Goal: Task Accomplishment & Management: Manage account settings

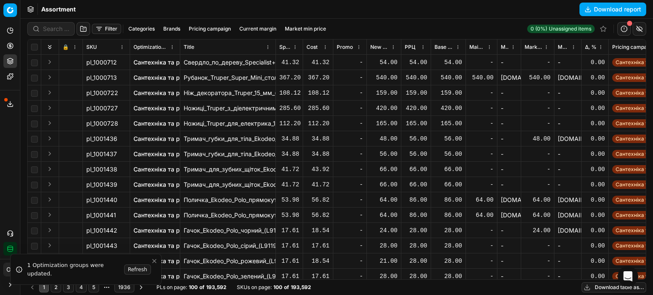
click at [17, 43] on button "Toggle Sidebar" at bounding box center [20, 147] width 7 height 295
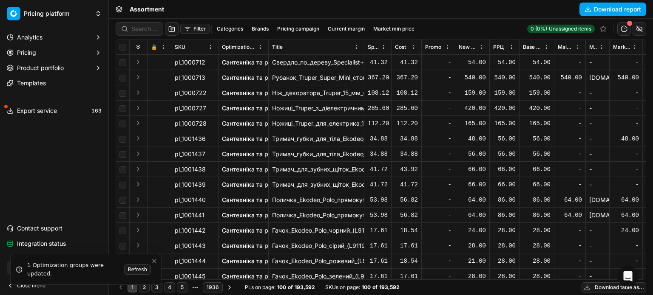
click at [37, 56] on button "Pricing" at bounding box center [54, 53] width 102 height 14
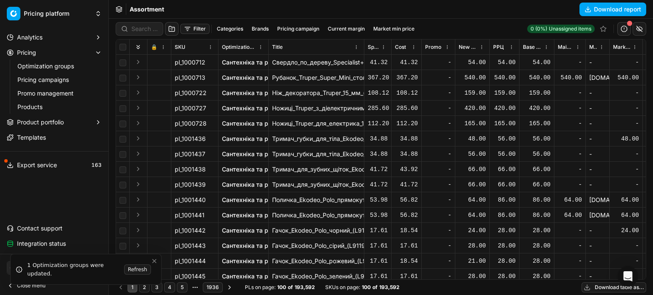
click at [45, 72] on ul "Optimization groups Pricing campaigns Promo management Products" at bounding box center [55, 87] width 90 height 54
click at [34, 125] on span "Product portfolio" at bounding box center [40, 122] width 47 height 9
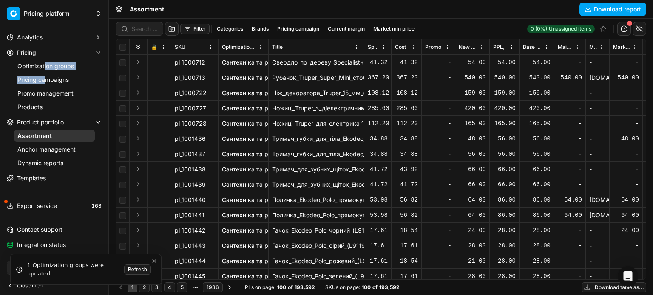
click at [41, 47] on button "Pricing" at bounding box center [54, 53] width 102 height 14
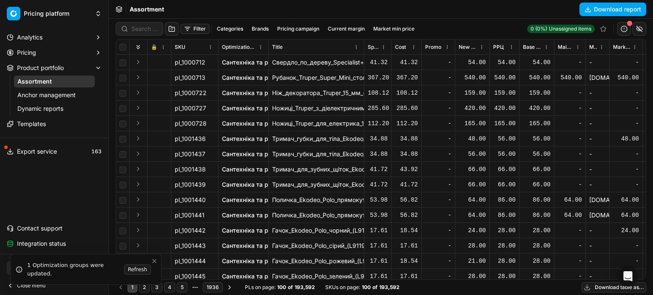
click at [38, 51] on button "Pricing" at bounding box center [54, 53] width 102 height 14
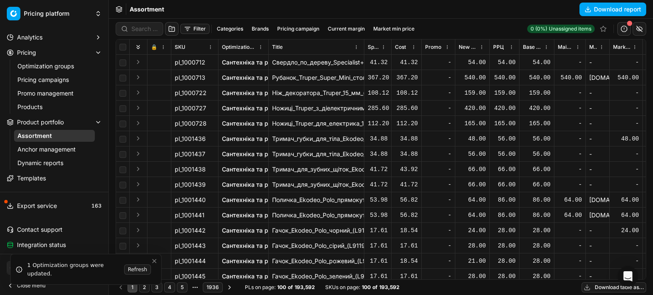
click at [42, 68] on link "Optimization groups" at bounding box center [54, 66] width 81 height 12
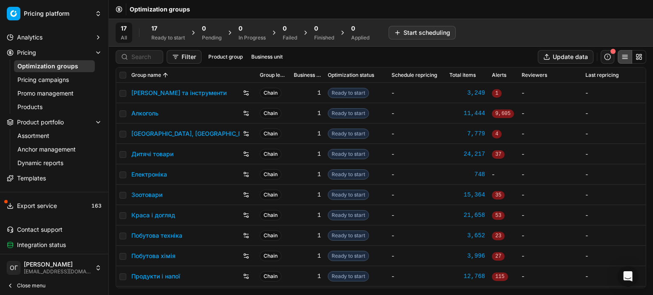
click at [152, 37] on div "Ready to start" at bounding box center [168, 37] width 34 height 7
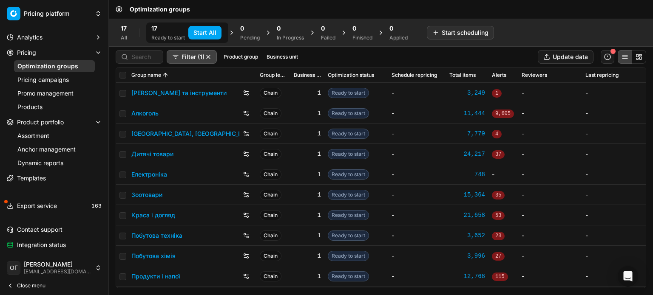
click at [201, 33] on button "Start All" at bounding box center [204, 33] width 33 height 14
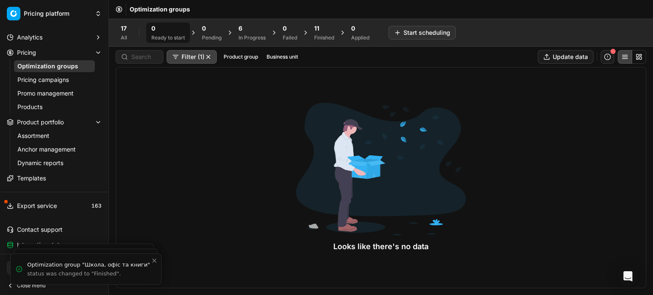
drag, startPoint x: 38, startPoint y: 133, endPoint x: 48, endPoint y: 133, distance: 10.2
click at [38, 133] on link "Assortment" at bounding box center [54, 136] width 81 height 12
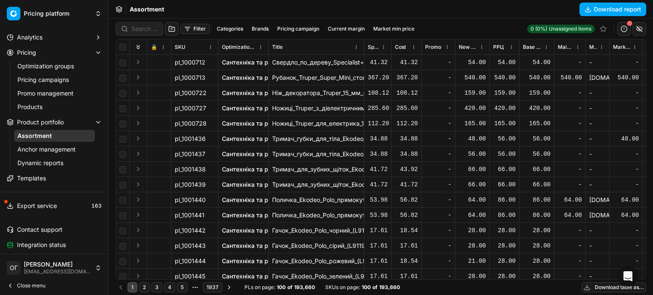
click at [182, 30] on button "Filter" at bounding box center [194, 29] width 29 height 10
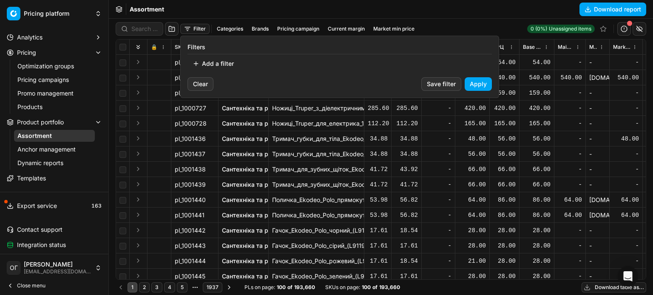
click at [227, 66] on button "Add a filter" at bounding box center [212, 64] width 51 height 14
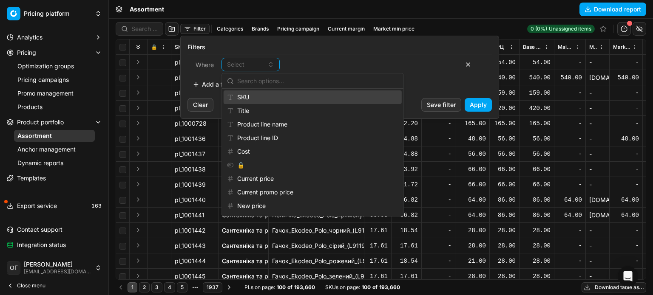
drag, startPoint x: 267, startPoint y: 94, endPoint x: 329, endPoint y: 72, distance: 66.3
click at [267, 94] on div "SKU" at bounding box center [313, 98] width 178 height 14
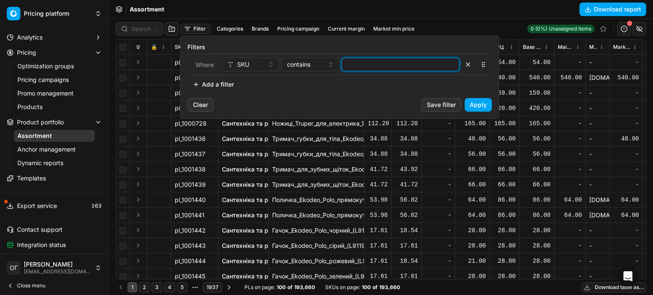
click at [358, 62] on input at bounding box center [400, 64] width 111 height 13
paste input "779807,779811,710881,710882,960140,836042,836049,836050,836054,836055,836062,96…"
type input "779807,779811,710881,710882,960140,836042,836049,836050,836054,836055,836062,96…"
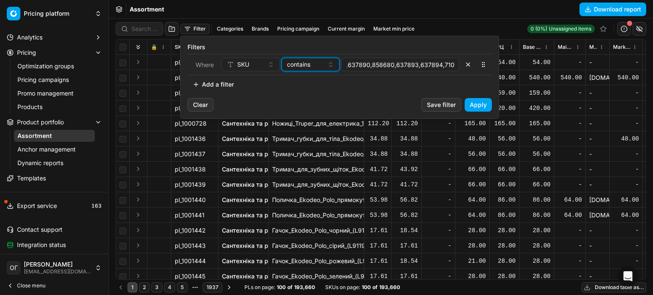
click at [301, 67] on span "contains" at bounding box center [298, 64] width 23 height 9
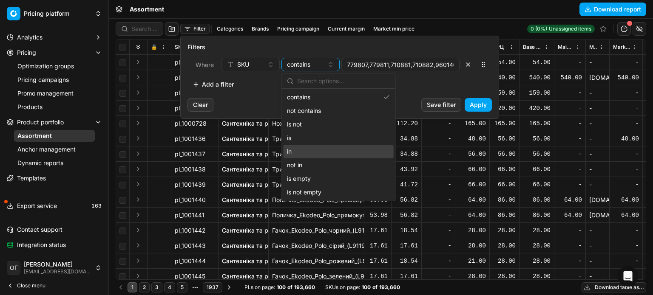
click at [309, 151] on div "in" at bounding box center [339, 152] width 110 height 14
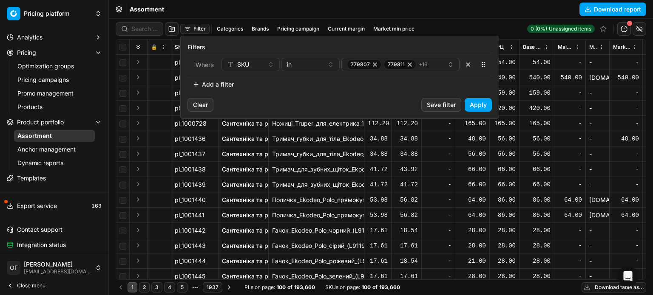
click at [482, 107] on button "Apply" at bounding box center [478, 105] width 27 height 14
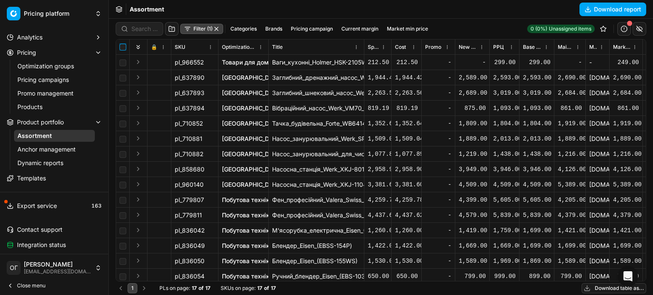
click at [124, 48] on input "checkbox" at bounding box center [122, 47] width 7 height 7
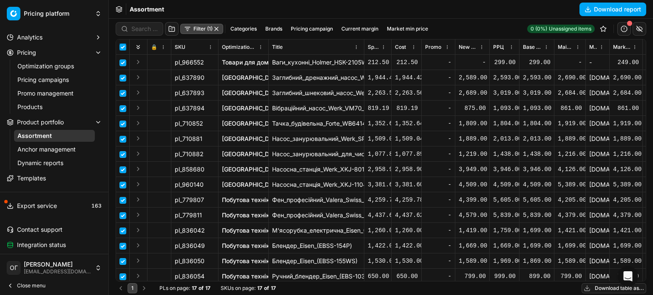
checkbox input "true"
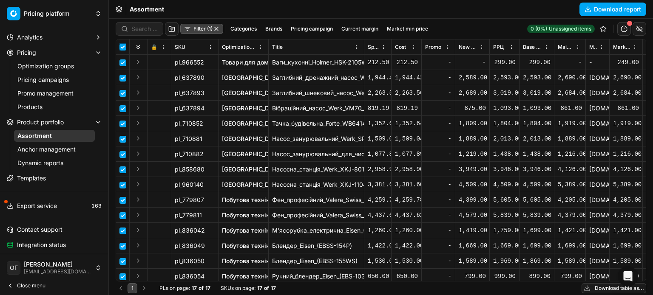
checkbox input "true"
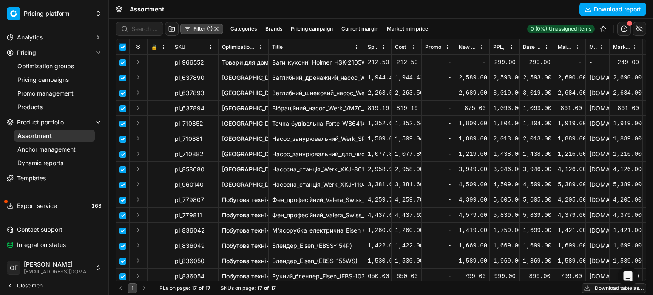
checkbox input "true"
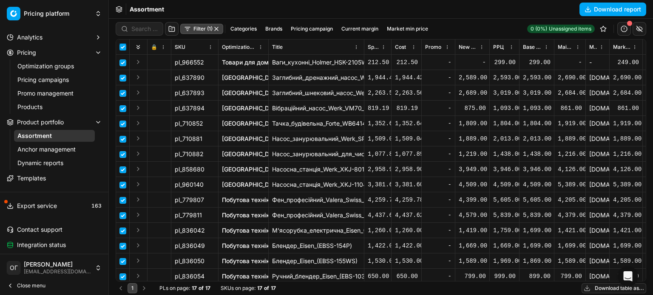
checkbox input "true"
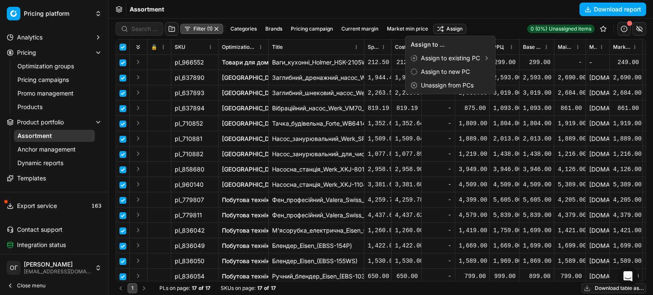
click at [452, 27] on html "Pricing platform Analytics Pricing Optimization groups Pricing campaigns Promo …" at bounding box center [326, 147] width 653 height 295
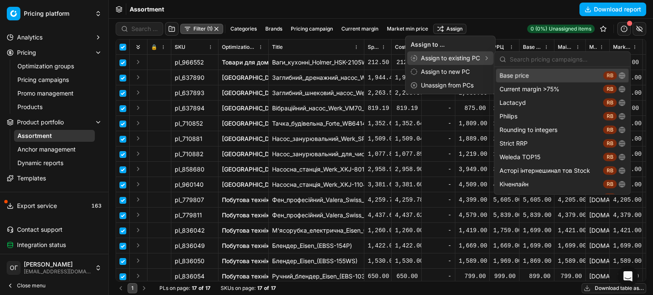
click at [464, 57] on div "Assign to existing PC" at bounding box center [450, 58] width 86 height 14
click at [527, 75] on div "Base price RB" at bounding box center [562, 76] width 133 height 14
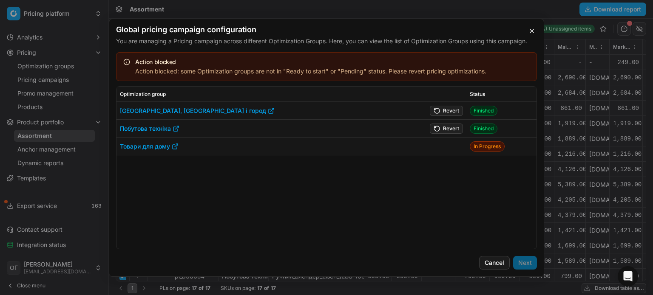
click at [447, 127] on button "Revert" at bounding box center [446, 128] width 33 height 10
click at [446, 108] on button "Revert" at bounding box center [446, 110] width 33 height 10
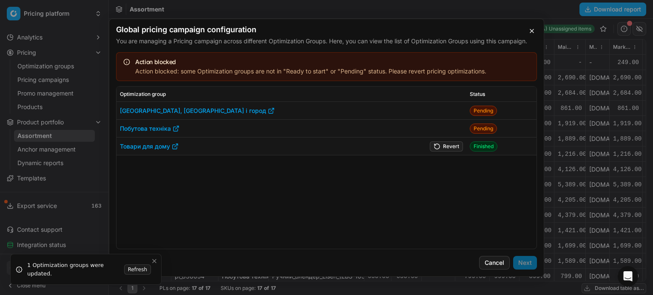
click at [447, 148] on button "Revert" at bounding box center [446, 146] width 33 height 10
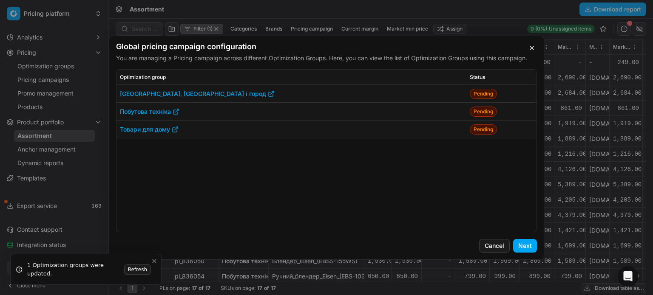
click at [531, 248] on button "Next" at bounding box center [525, 246] width 24 height 14
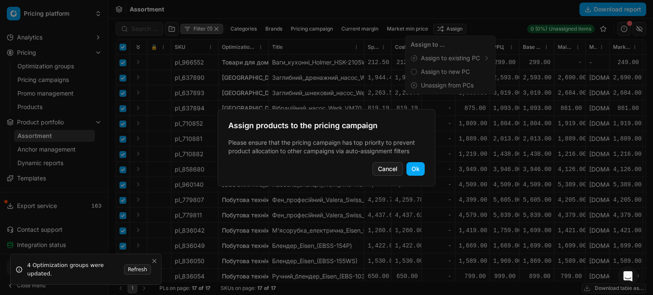
click at [425, 172] on div "Assign products to the pricing campaign Please ensure that the pricing campaign…" at bounding box center [327, 147] width 218 height 77
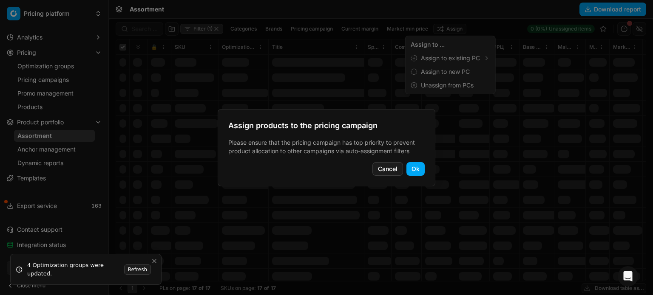
click at [410, 173] on button "Ok" at bounding box center [415, 169] width 18 height 14
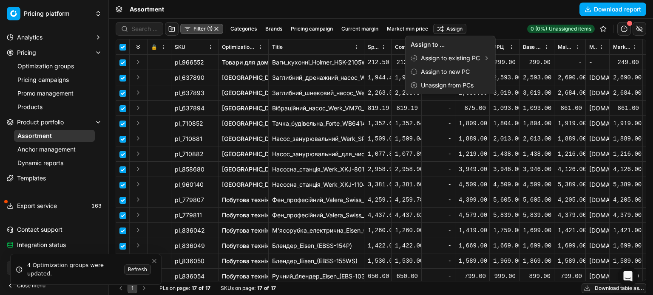
click at [151, 268] on html "Pricing platform Analytics Pricing Optimization groups Pricing campaigns Promo …" at bounding box center [326, 147] width 653 height 295
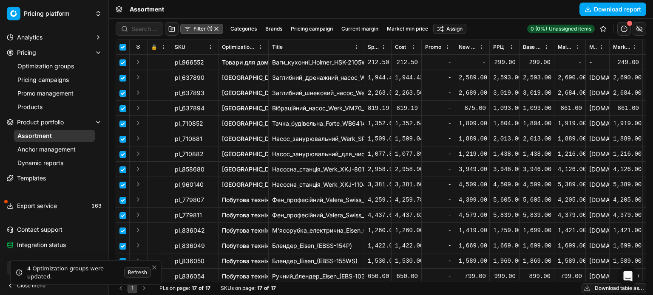
click at [155, 269] on icon "Close toast" at bounding box center [154, 267] width 3 height 3
checkbox input "false"
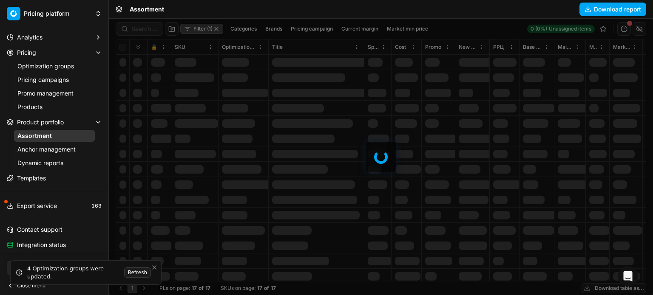
click at [153, 268] on icon "Close toast" at bounding box center [154, 267] width 7 height 7
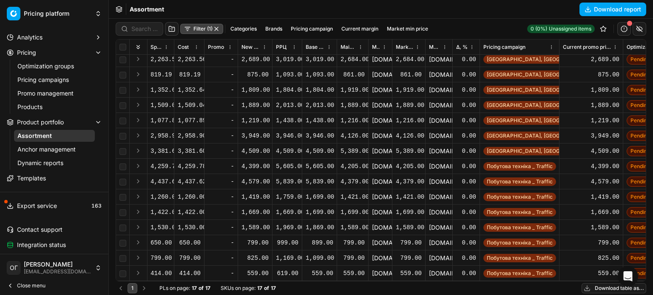
scroll to position [40, 217]
click at [66, 68] on link "Optimization groups" at bounding box center [54, 66] width 81 height 12
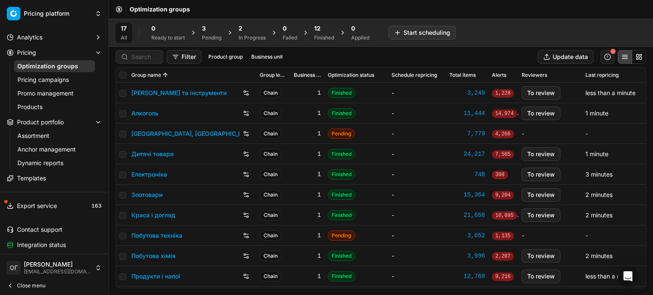
drag, startPoint x: 206, startPoint y: 36, endPoint x: 219, endPoint y: 35, distance: 13.6
click at [206, 36] on div "Pending" at bounding box center [212, 37] width 20 height 7
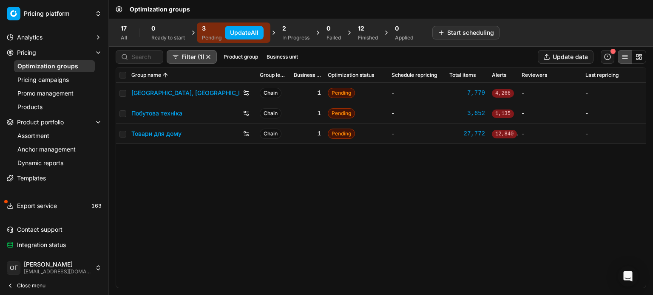
click at [253, 31] on button "Update All" at bounding box center [244, 33] width 39 height 14
click at [294, 29] on div "2" at bounding box center [301, 28] width 27 height 9
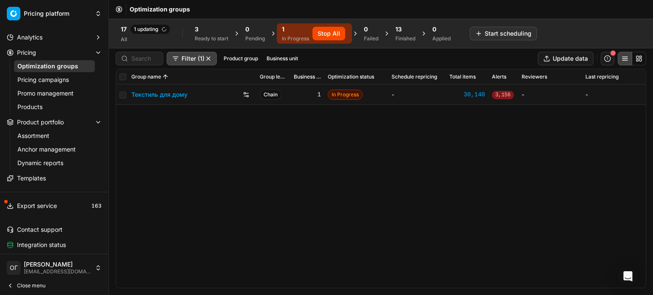
click at [215, 30] on div "3" at bounding box center [212, 29] width 34 height 9
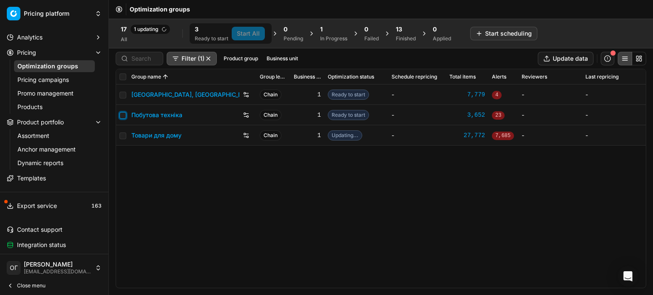
click at [124, 114] on input "checkbox" at bounding box center [122, 115] width 7 height 7
checkbox input "true"
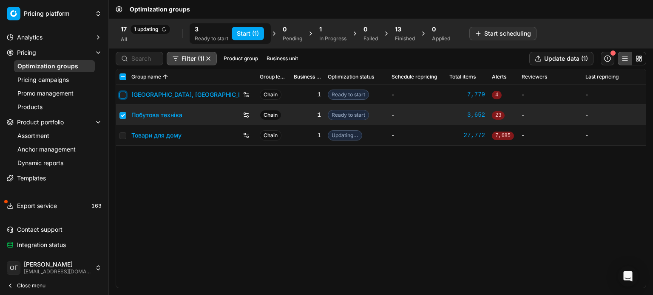
click at [124, 96] on input "checkbox" at bounding box center [122, 95] width 7 height 7
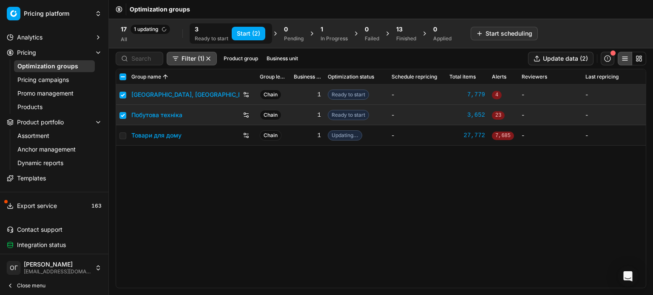
click at [251, 35] on button "Start (2)" at bounding box center [249, 34] width 34 height 14
checkbox input "false"
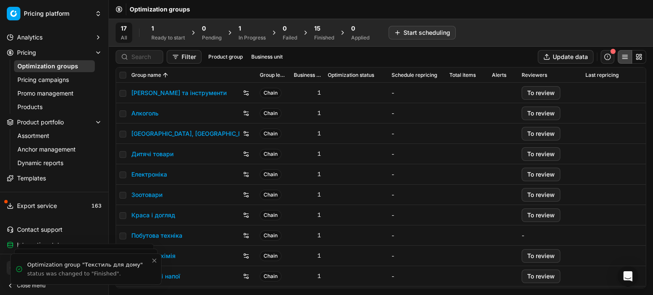
click at [173, 31] on div "1" at bounding box center [168, 28] width 34 height 9
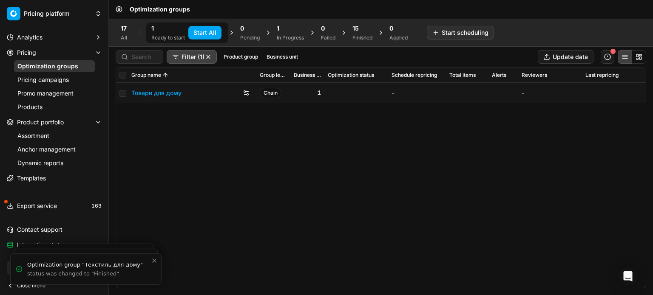
click at [197, 31] on button "Start All" at bounding box center [204, 33] width 33 height 14
click at [372, 28] on div "16" at bounding box center [367, 28] width 20 height 9
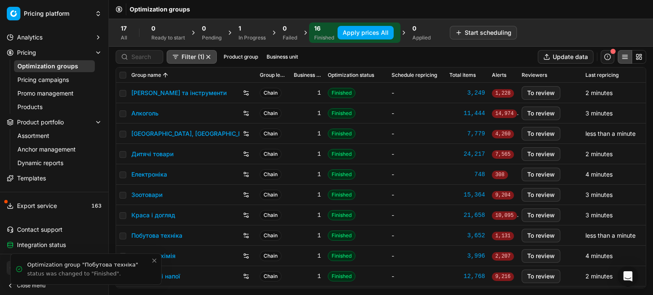
click at [156, 216] on link "Краса і догляд" at bounding box center [153, 215] width 44 height 9
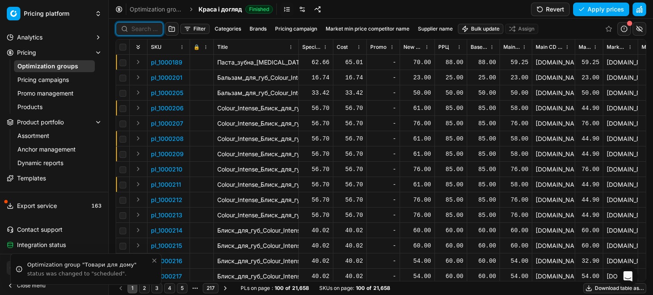
click at [139, 28] on input at bounding box center [144, 29] width 26 height 9
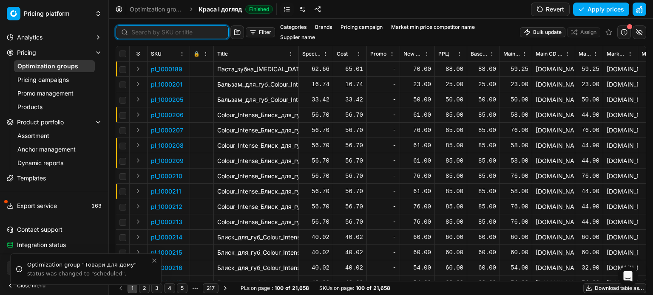
paste input "511711"
type input "511711"
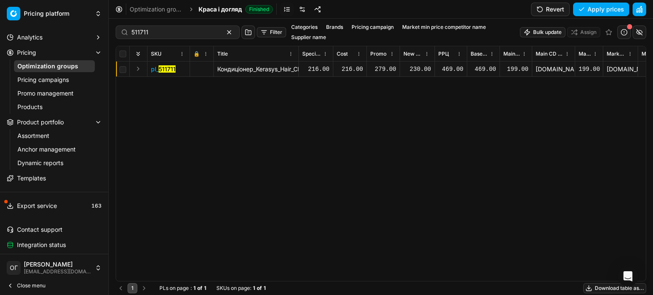
click at [417, 67] on div "230.00" at bounding box center [417, 69] width 28 height 9
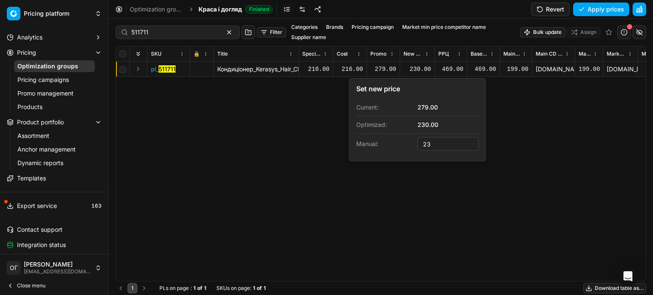
type input "2"
type input "279.00"
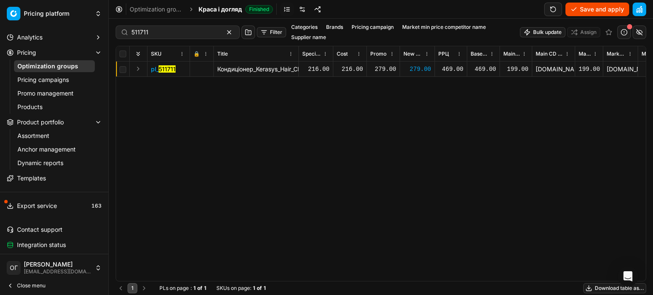
click at [590, 8] on button "Save and apply" at bounding box center [597, 10] width 64 height 14
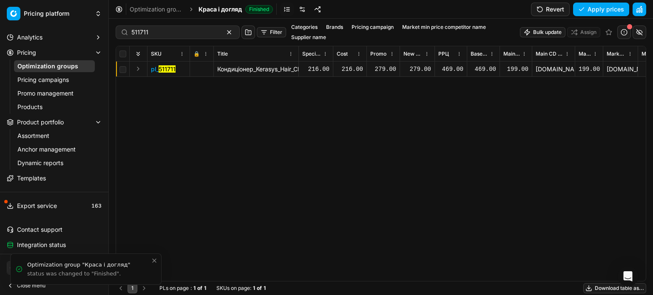
click at [45, 69] on link "Optimization groups" at bounding box center [54, 66] width 81 height 12
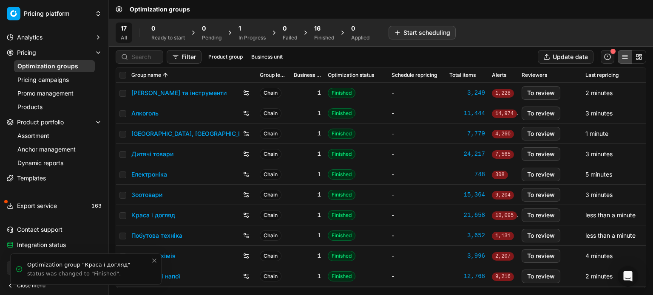
click at [328, 30] on div "16" at bounding box center [324, 28] width 20 height 9
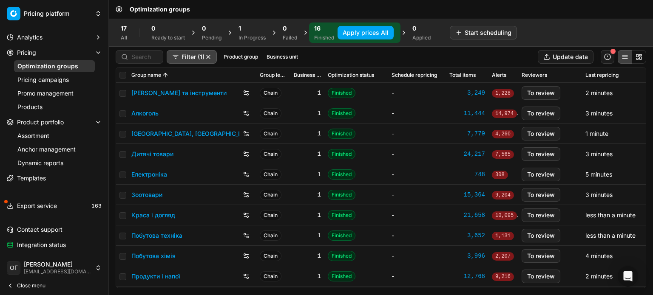
drag, startPoint x: 153, startPoint y: 193, endPoint x: 153, endPoint y: 185, distance: 8.1
click at [153, 193] on link "Зоотовари" at bounding box center [146, 195] width 31 height 9
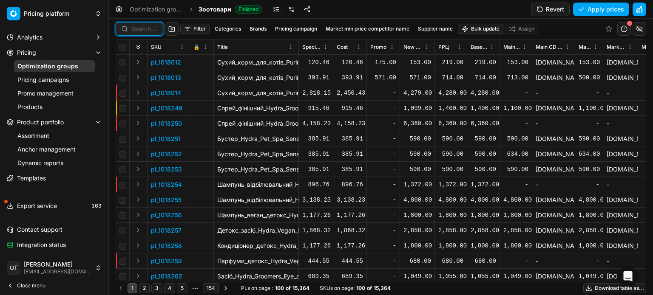
click at [137, 29] on input at bounding box center [144, 29] width 26 height 9
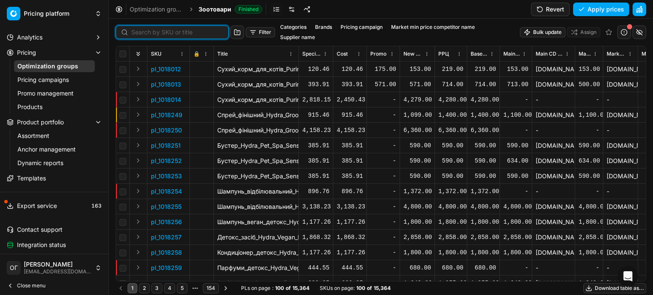
paste input "437851"
type input "437851"
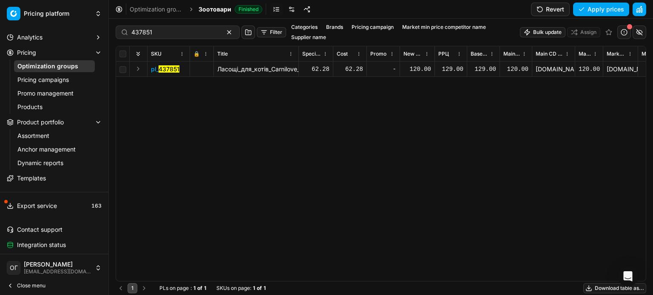
click at [419, 68] on div "120.00" at bounding box center [417, 69] width 28 height 9
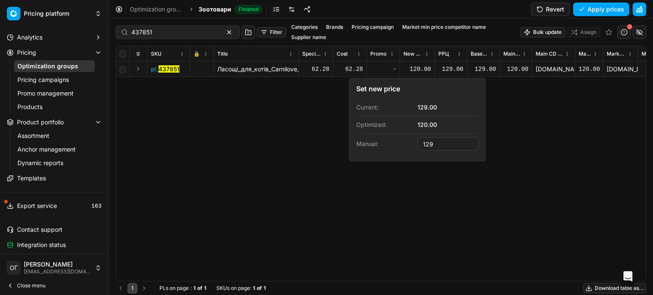
type input "129.00"
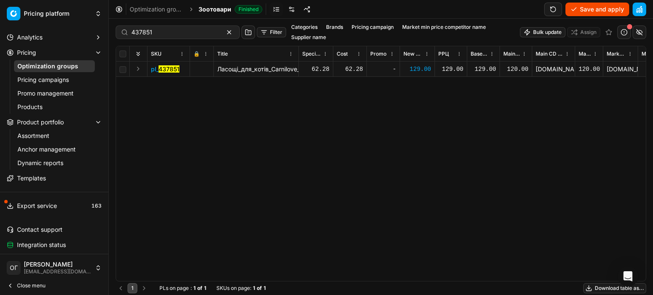
click at [587, 11] on button "Save and apply" at bounding box center [597, 10] width 64 height 14
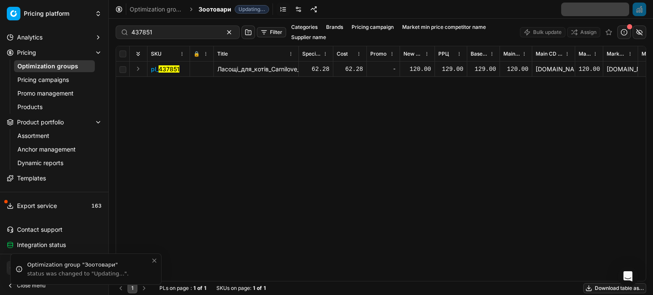
click at [45, 69] on link "Optimization groups" at bounding box center [54, 66] width 81 height 12
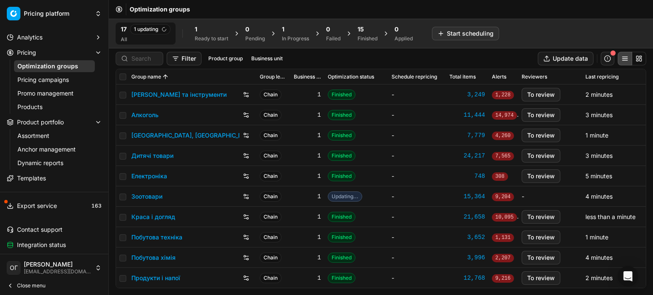
click at [293, 31] on div "1" at bounding box center [295, 29] width 27 height 9
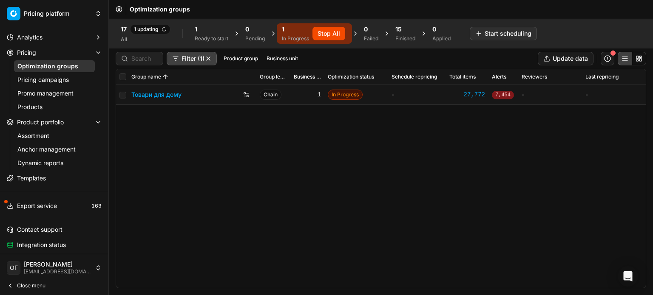
click at [203, 31] on div "1" at bounding box center [212, 29] width 34 height 9
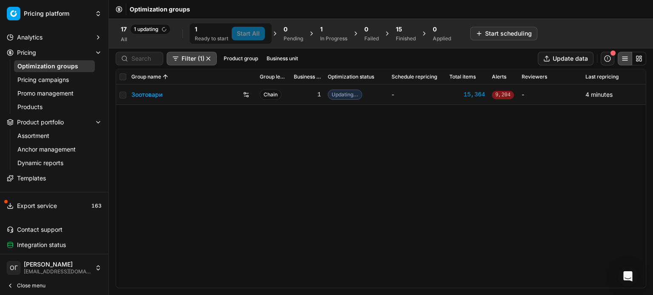
click at [38, 137] on link "Assortment" at bounding box center [54, 136] width 81 height 12
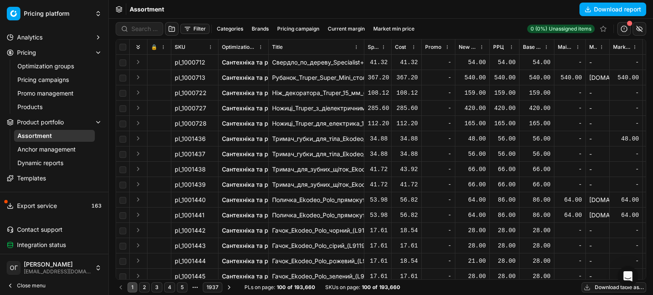
click at [41, 284] on span "Close menu" at bounding box center [31, 286] width 28 height 7
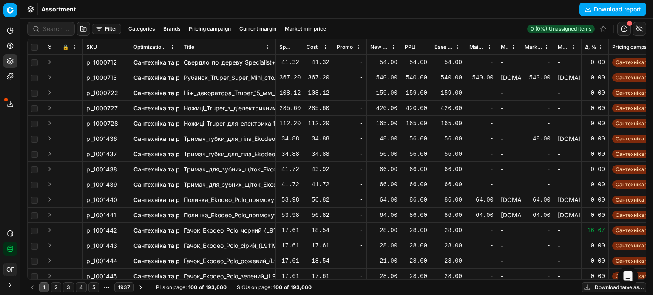
click at [592, 48] on span "Δ, %" at bounding box center [590, 47] width 11 height 7
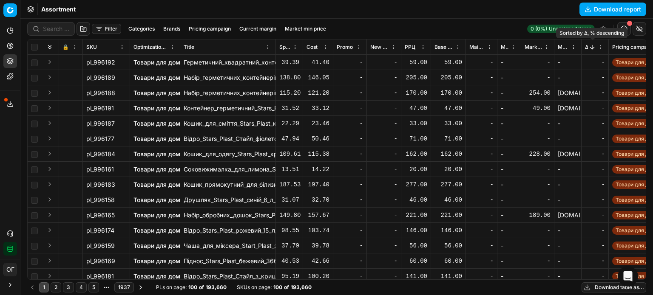
click at [592, 48] on button "Sorted by Δ, % descending" at bounding box center [592, 47] width 9 height 9
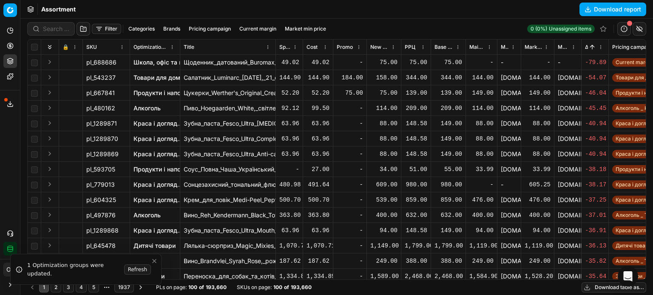
click at [585, 43] on div "Δ, %" at bounding box center [590, 47] width 11 height 9
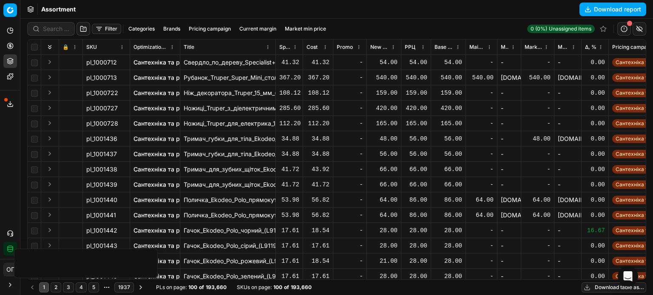
click at [589, 46] on span "Δ, %" at bounding box center [590, 47] width 11 height 7
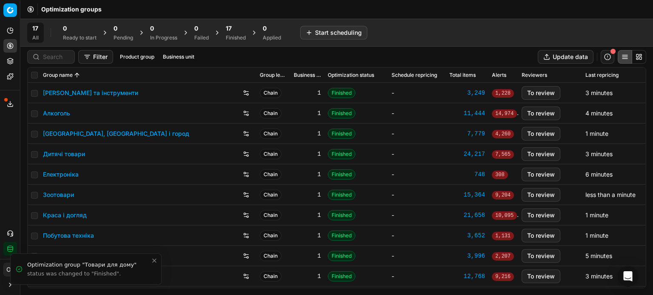
click at [243, 29] on div "17" at bounding box center [236, 28] width 20 height 9
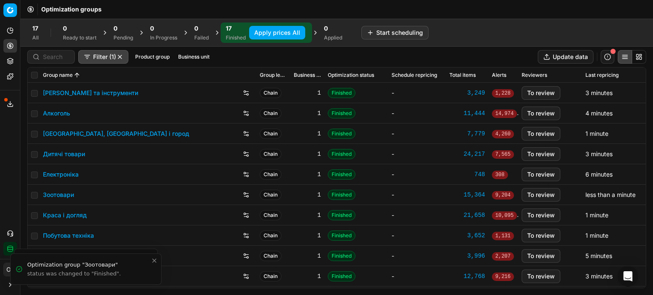
click at [257, 34] on button "Apply prices All" at bounding box center [277, 33] width 56 height 14
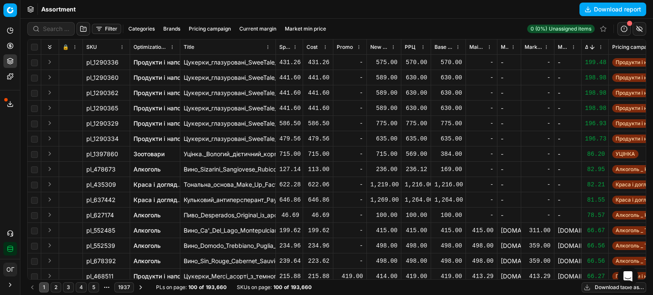
drag, startPoint x: 118, startPoint y: 62, endPoint x: 99, endPoint y: 62, distance: 19.1
click at [99, 62] on div "pl_1290336" at bounding box center [106, 62] width 40 height 9
drag, startPoint x: 93, startPoint y: 62, endPoint x: 120, endPoint y: 61, distance: 26.8
click at [120, 61] on div "pl_1290336" at bounding box center [106, 62] width 40 height 9
copy div "1290336"
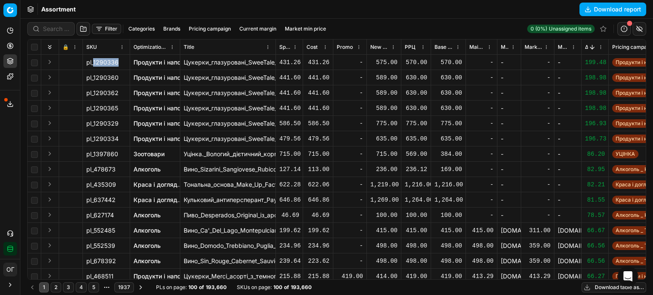
drag, startPoint x: 152, startPoint y: 62, endPoint x: 168, endPoint y: 66, distance: 16.5
click at [168, 66] on link "Продукти і напої" at bounding box center [157, 62] width 49 height 9
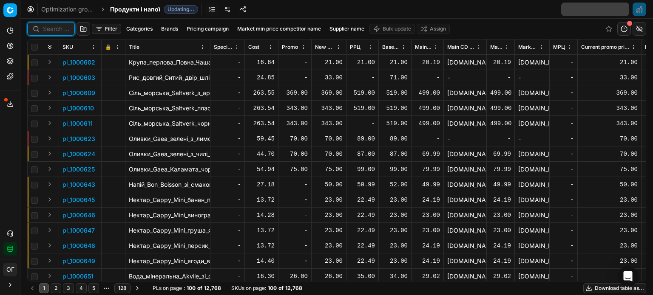
click at [50, 28] on input at bounding box center [56, 29] width 26 height 9
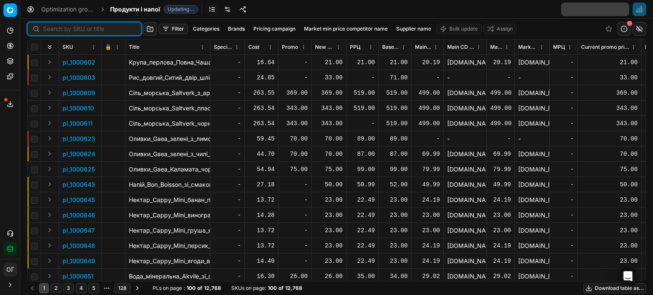
paste input "1290336"
type input "1290336"
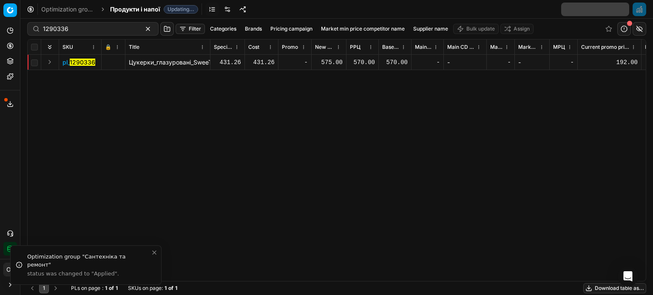
click at [334, 61] on div "575.00" at bounding box center [329, 62] width 28 height 9
click at [327, 62] on div "575.00" at bounding box center [329, 62] width 28 height 9
click at [365, 111] on div "pl_ 1290336 Цукерки_глазуровані_SweeTale_Nova_Rankova_зі_смаком_шоколаду_та_пло…" at bounding box center [337, 168] width 618 height 227
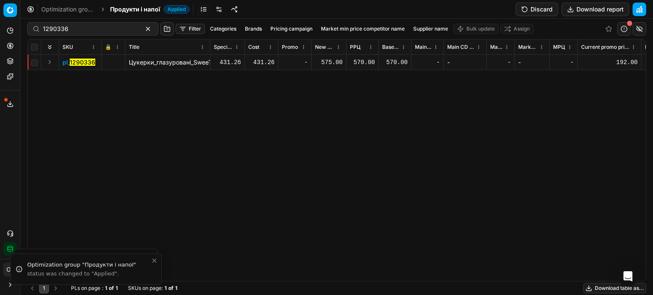
click at [525, 9] on button "Discard" at bounding box center [537, 10] width 43 height 14
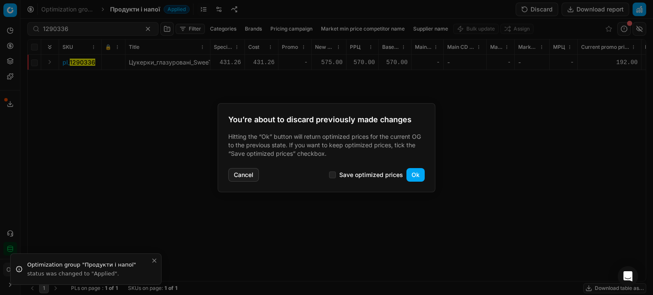
click at [338, 174] on label "Save optimized prices" at bounding box center [366, 175] width 74 height 7
click at [333, 174] on input "Save optimized prices" at bounding box center [332, 175] width 7 height 7
checkbox input "true"
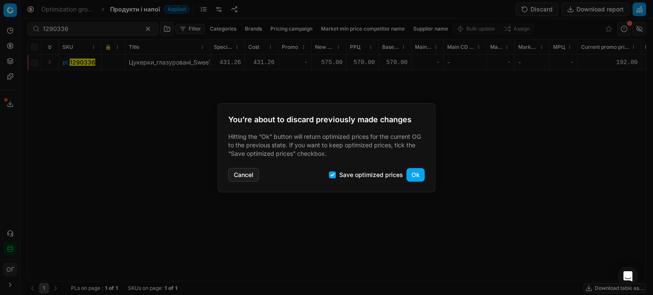
click at [412, 180] on button "Ok" at bounding box center [415, 175] width 18 height 14
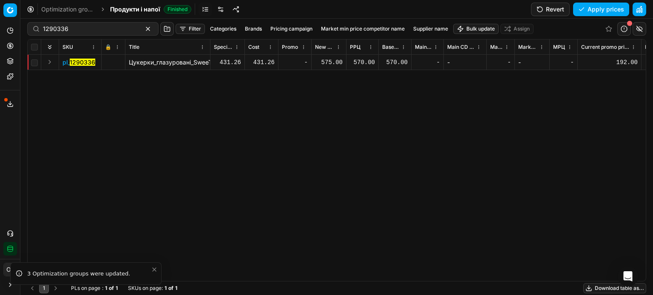
click at [336, 62] on div "575.00" at bounding box center [329, 62] width 28 height 9
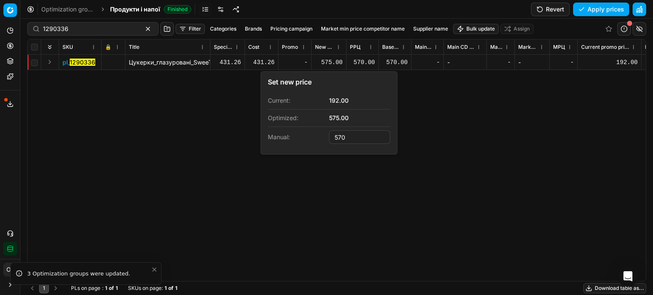
type input "570.00"
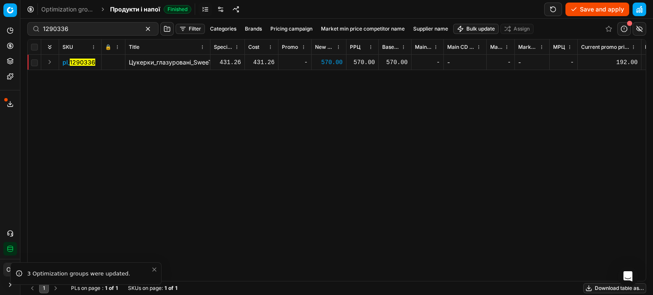
click at [584, 11] on button "Save and apply" at bounding box center [597, 10] width 64 height 14
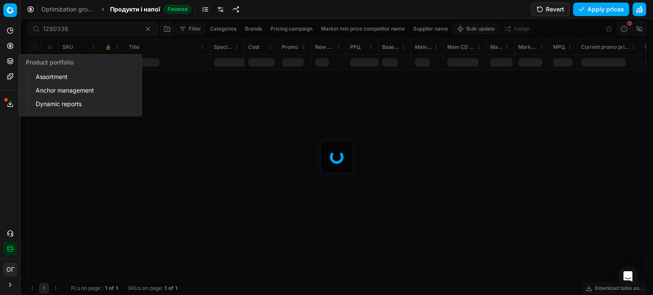
click at [62, 80] on link "Assortment" at bounding box center [81, 77] width 99 height 12
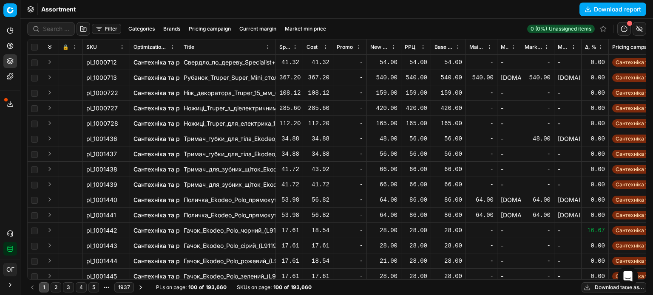
click at [588, 47] on span "Δ, %" at bounding box center [590, 47] width 11 height 7
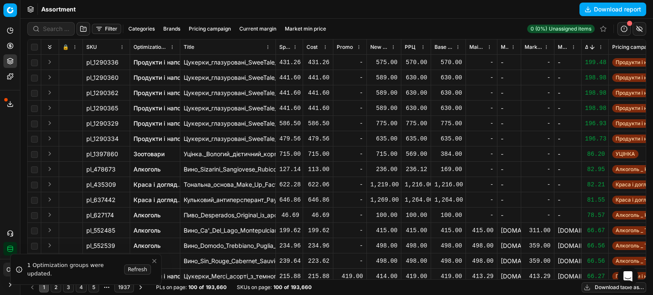
drag, startPoint x: 118, startPoint y: 77, endPoint x: 92, endPoint y: 77, distance: 25.5
click at [92, 77] on div "pl_1290360" at bounding box center [106, 78] width 40 height 9
drag, startPoint x: 94, startPoint y: 77, endPoint x: 116, endPoint y: 77, distance: 22.5
click at [116, 77] on span "pl_1290360" at bounding box center [102, 78] width 32 height 9
copy span "1290360"
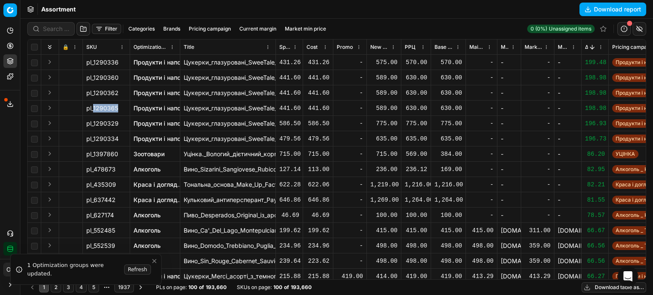
drag, startPoint x: 117, startPoint y: 109, endPoint x: 94, endPoint y: 108, distance: 23.8
click at [94, 108] on span "pl_1290365" at bounding box center [102, 108] width 32 height 9
copy span "1290365"
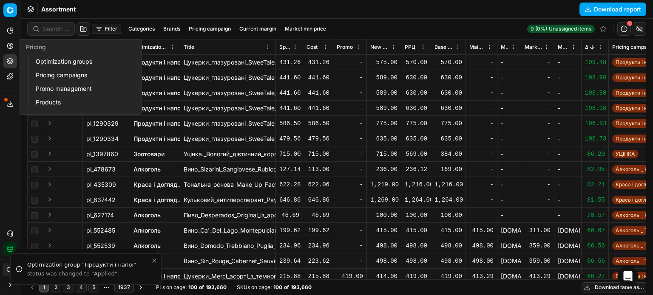
click at [11, 46] on icon at bounding box center [10, 46] width 2 height 2
click at [60, 61] on link "Optimization groups" at bounding box center [81, 62] width 99 height 12
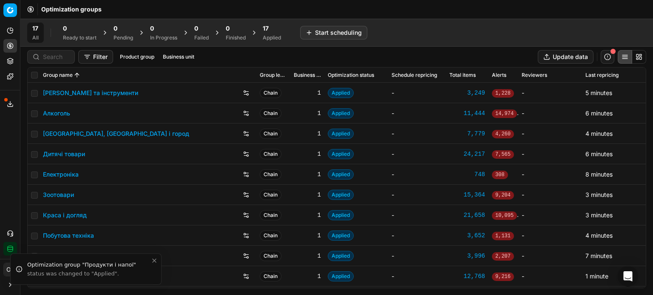
click at [15, 60] on button "Product portfolio" at bounding box center [10, 61] width 14 height 14
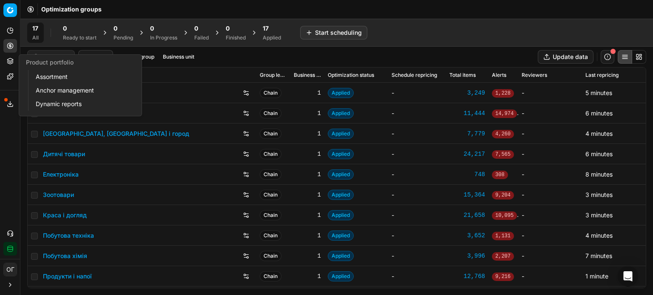
click at [45, 76] on link "Assortment" at bounding box center [81, 77] width 99 height 12
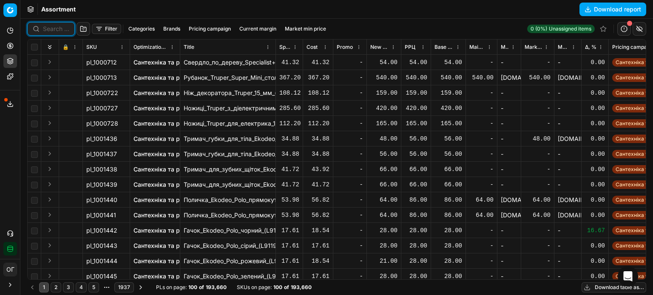
click at [47, 26] on input at bounding box center [56, 29] width 26 height 9
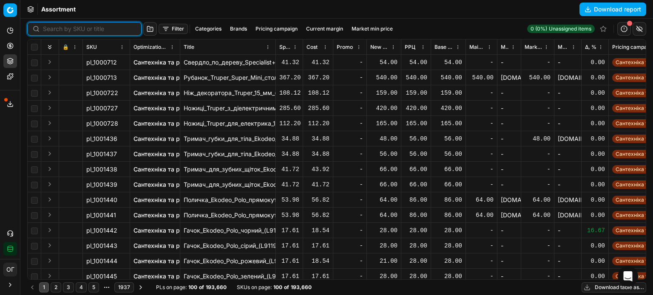
paste input "666659"
type input "666659"
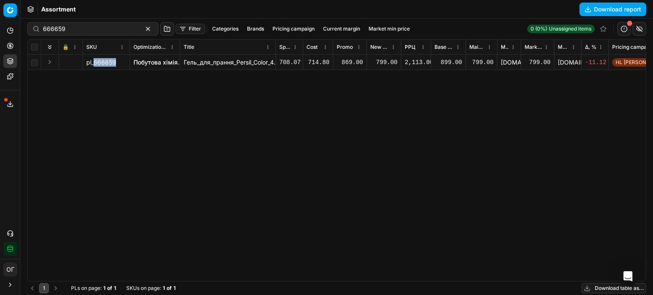
drag, startPoint x: 115, startPoint y: 63, endPoint x: 94, endPoint y: 63, distance: 21.7
click at [94, 63] on span "pl_666659" at bounding box center [101, 62] width 30 height 9
copy span "666659"
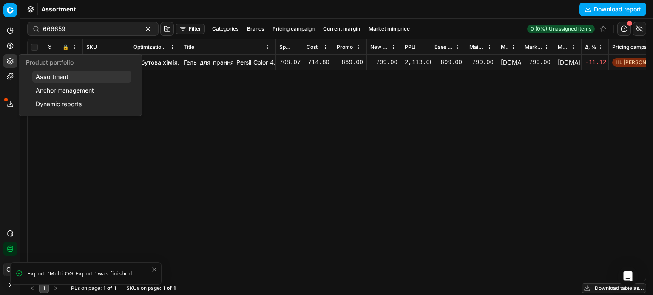
click at [41, 76] on link "Assortment" at bounding box center [81, 77] width 99 height 12
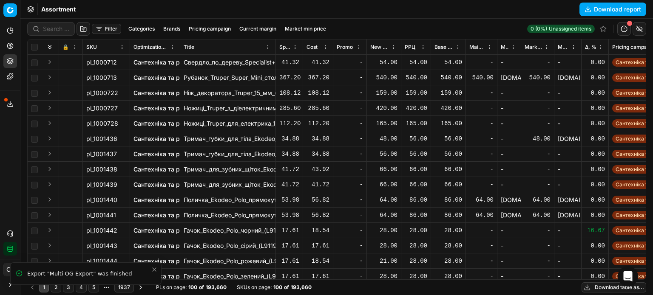
click at [607, 285] on button "Download table as..." at bounding box center [614, 288] width 65 height 10
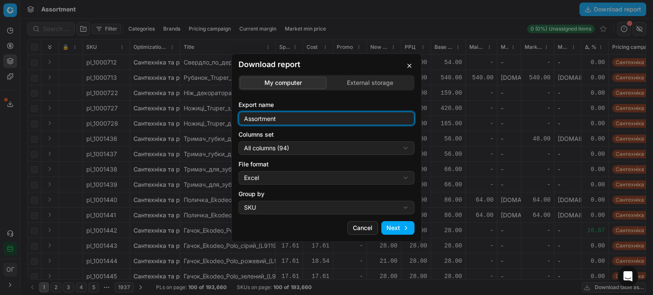
click at [304, 120] on input "Assortment" at bounding box center [326, 118] width 168 height 13
type input "Assortment 14.08 Д"
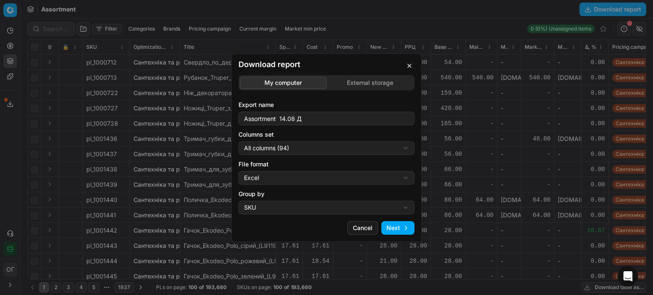
click at [356, 146] on div "Download report My computer External storage Export name Assortment 14.08 Д Col…" at bounding box center [326, 147] width 653 height 295
click at [326, 148] on div "Download report My computer External storage Export name Assortment 14.08 Д Col…" at bounding box center [326, 147] width 653 height 295
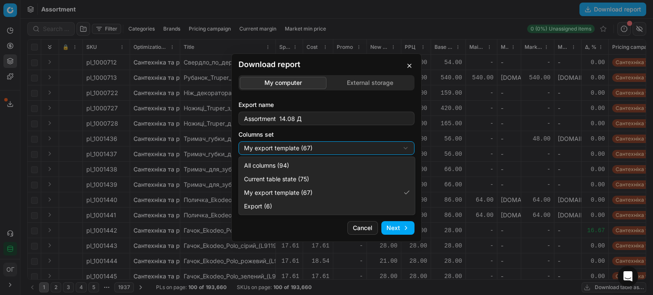
select select "table"
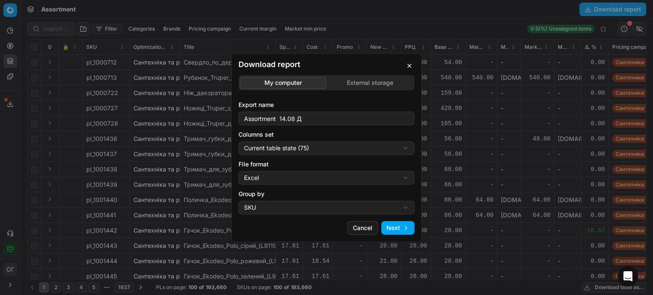
click at [392, 224] on button "Next" at bounding box center [397, 228] width 33 height 14
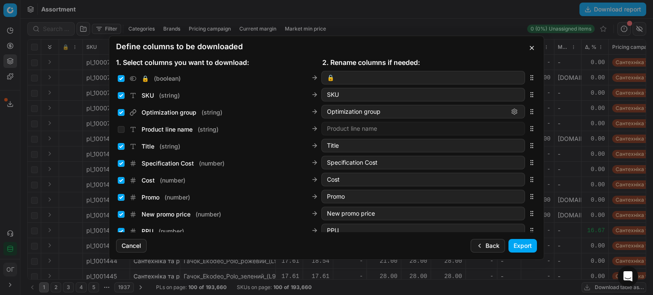
click at [520, 245] on button "Export" at bounding box center [522, 246] width 28 height 14
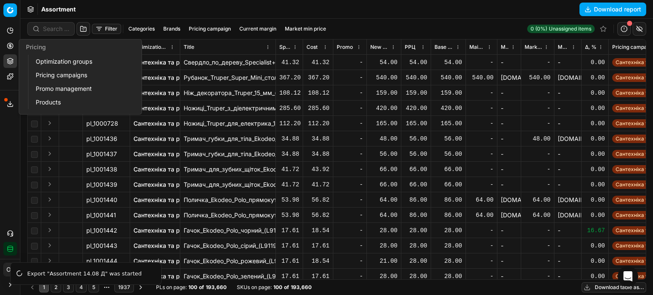
click at [12, 49] on icon at bounding box center [10, 46] width 7 height 7
click at [61, 62] on link "Optimization groups" at bounding box center [81, 62] width 99 height 12
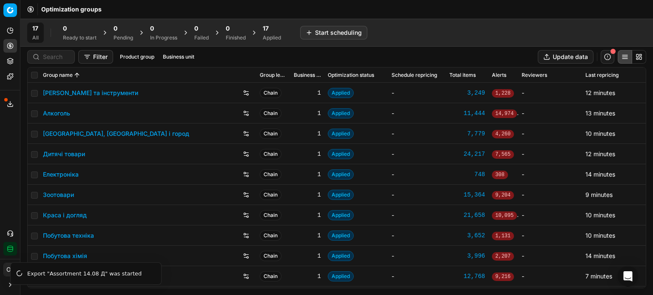
click at [267, 37] on div "Applied" at bounding box center [272, 37] width 18 height 7
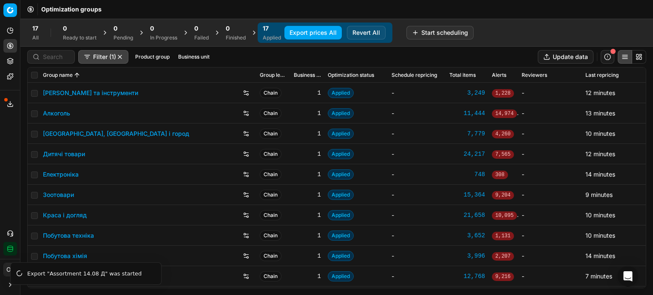
click at [62, 194] on link "Зоотовари" at bounding box center [58, 195] width 31 height 9
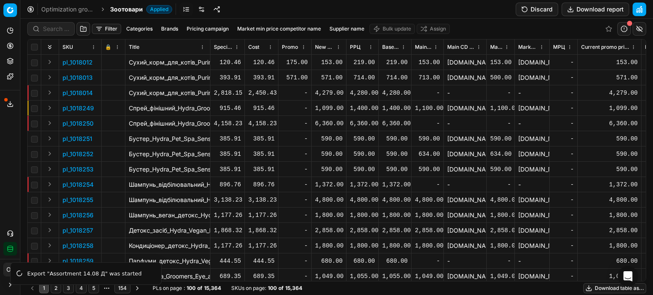
click at [5, 100] on span at bounding box center [5, 99] width 3 height 3
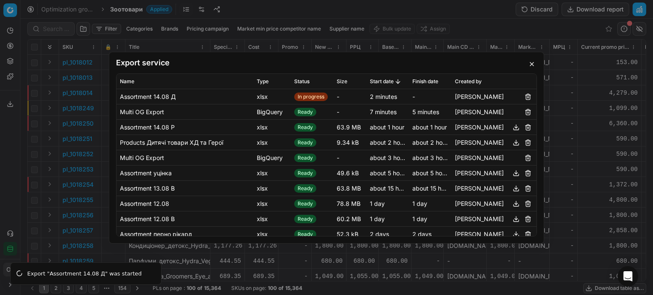
click at [530, 65] on button "button" at bounding box center [532, 64] width 10 height 10
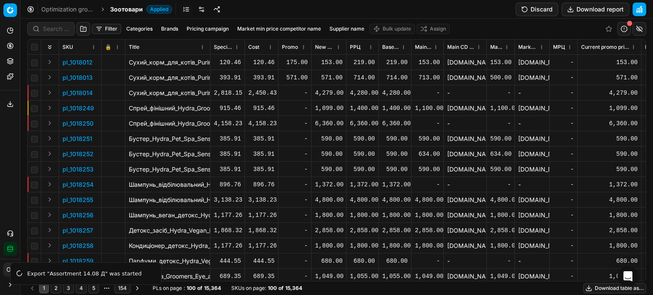
click at [201, 9] on link at bounding box center [202, 10] width 14 height 14
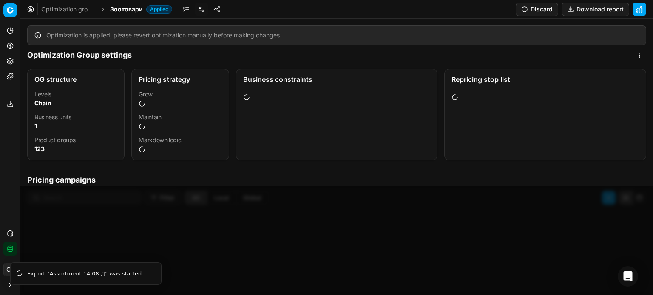
click at [540, 7] on button "Discard" at bounding box center [537, 10] width 43 height 14
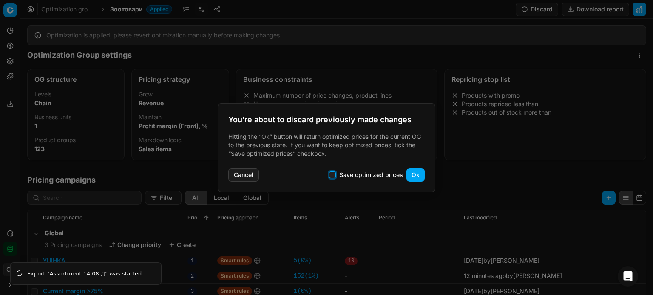
click at [333, 176] on input "Save optimized prices" at bounding box center [332, 175] width 7 height 7
checkbox input "true"
click at [420, 174] on button "Ok" at bounding box center [415, 175] width 18 height 14
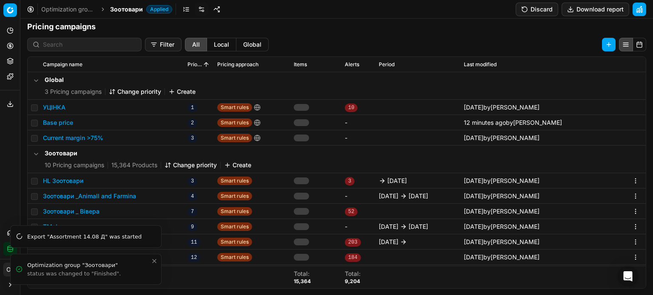
scroll to position [131, 0]
click at [155, 262] on icon "Close toast" at bounding box center [154, 261] width 7 height 7
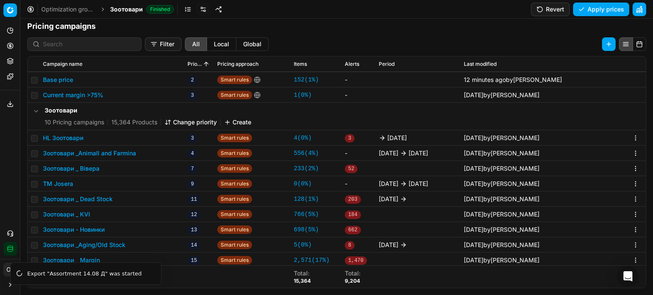
scroll to position [60, 0]
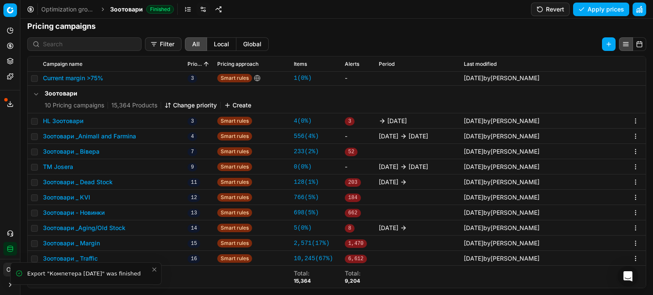
click at [154, 271] on icon "Close toast" at bounding box center [154, 270] width 7 height 7
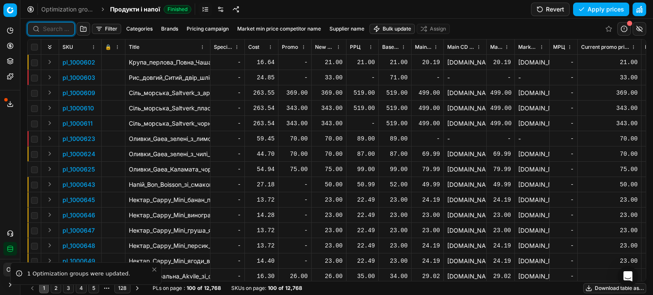
click at [51, 30] on input at bounding box center [56, 29] width 26 height 9
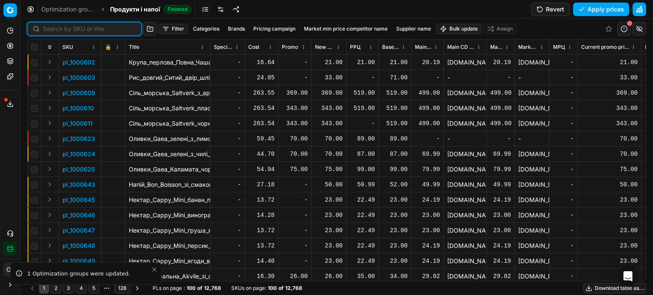
paste input "1290360"
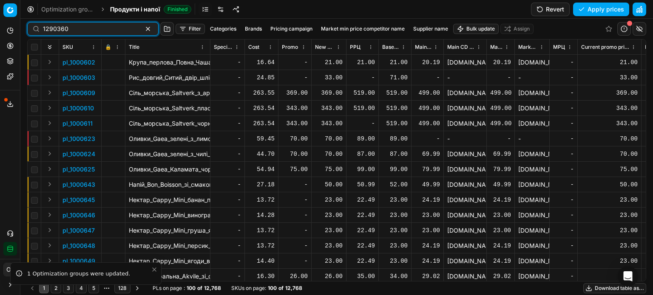
type input "1290360"
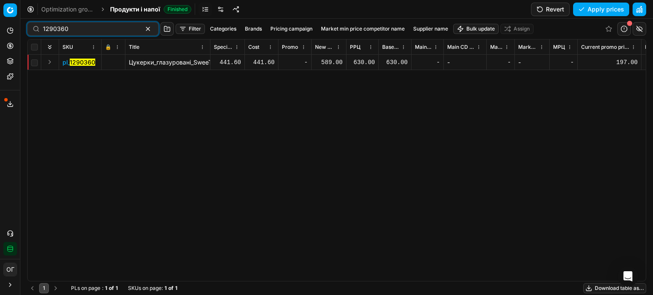
click at [328, 61] on div "589.00" at bounding box center [329, 62] width 28 height 9
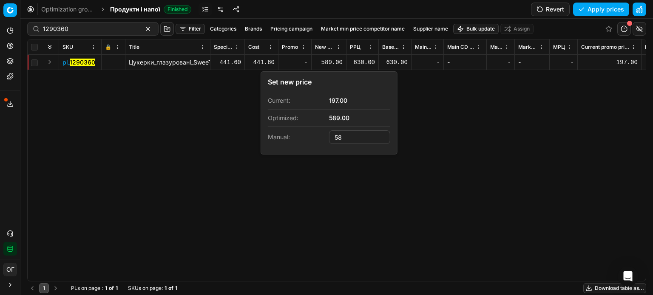
type input "5"
type input "630.00"
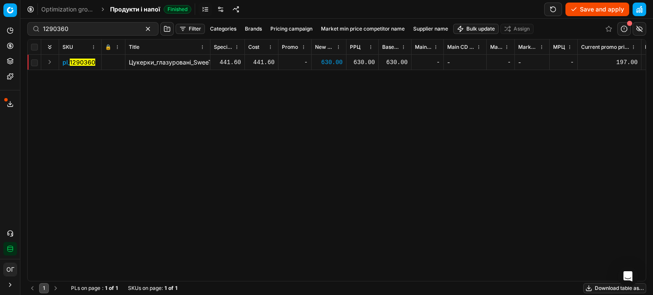
click at [592, 12] on button "Save and apply" at bounding box center [597, 10] width 64 height 14
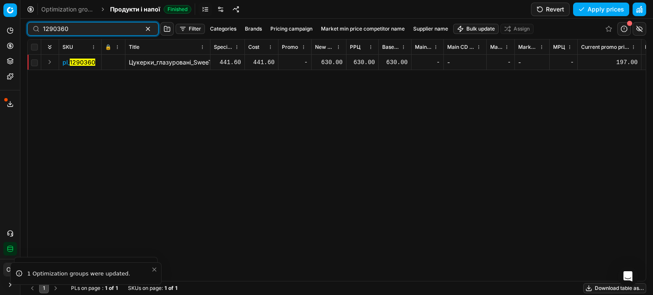
click at [34, 31] on div "1290360" at bounding box center [92, 29] width 131 height 14
paste input "5"
type input "1290365"
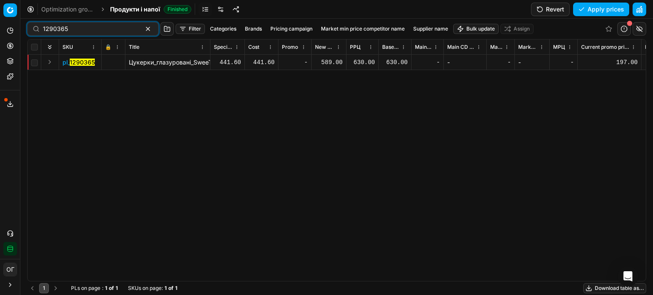
click at [331, 61] on div "589.00" at bounding box center [329, 62] width 28 height 9
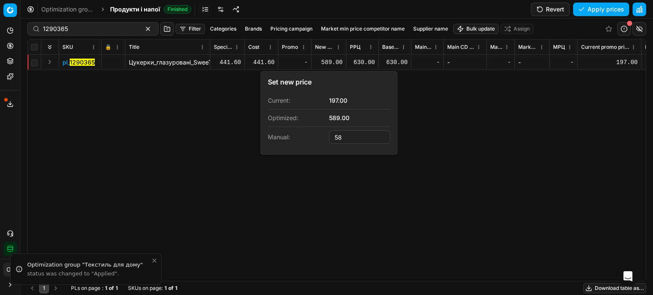
type input "5"
type input "630.00"
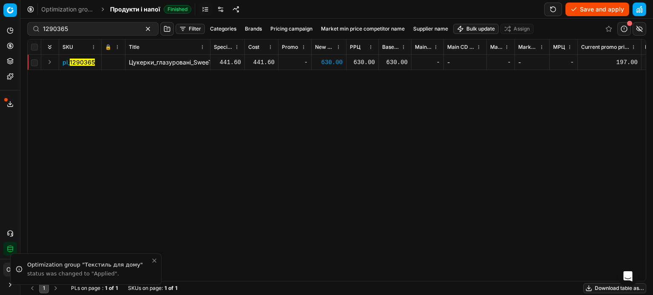
click at [576, 11] on button "Save and apply" at bounding box center [597, 10] width 64 height 14
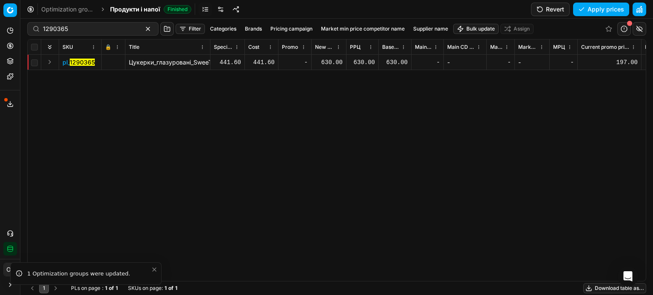
click at [15, 45] on button "Pricing" at bounding box center [10, 46] width 14 height 14
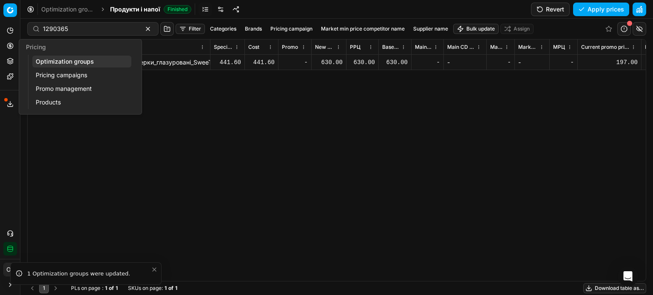
click at [51, 56] on link "Optimization groups" at bounding box center [81, 62] width 99 height 12
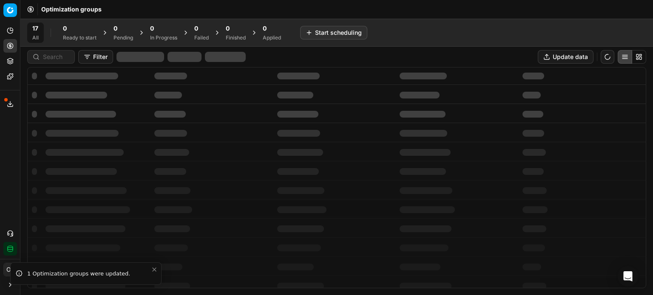
click at [236, 31] on div "0" at bounding box center [236, 28] width 20 height 9
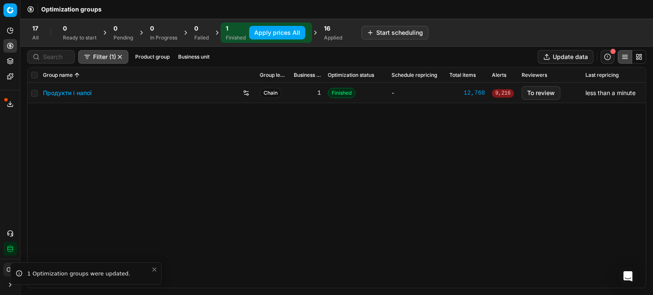
click at [269, 31] on button "Apply prices All" at bounding box center [277, 33] width 56 height 14
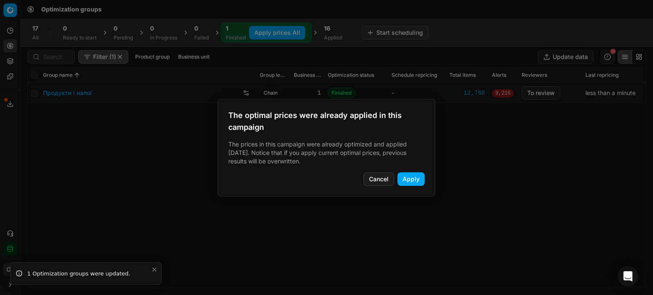
click at [428, 179] on div "The optimal prices were already applied in this campaign The prices in this cam…" at bounding box center [327, 148] width 218 height 98
click at [420, 178] on button "Apply" at bounding box center [411, 180] width 27 height 14
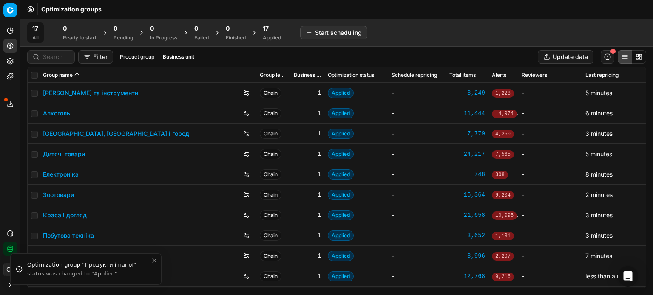
click at [275, 33] on div "17 Applied" at bounding box center [272, 32] width 18 height 17
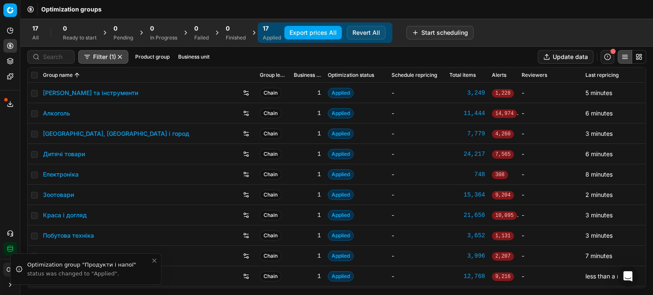
click at [314, 37] on button "Export prices All" at bounding box center [312, 33] width 57 height 14
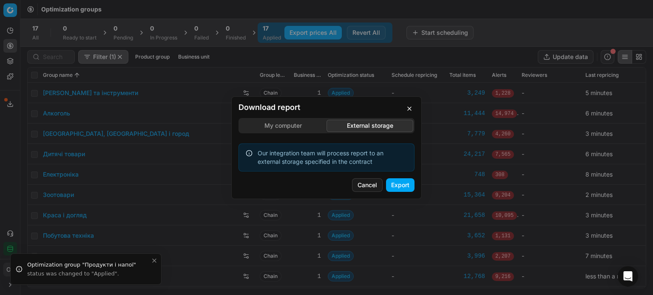
click at [373, 82] on div "Download report My computer External storage Our integration team will process …" at bounding box center [326, 147] width 653 height 295
click at [412, 187] on button "Export" at bounding box center [400, 186] width 28 height 14
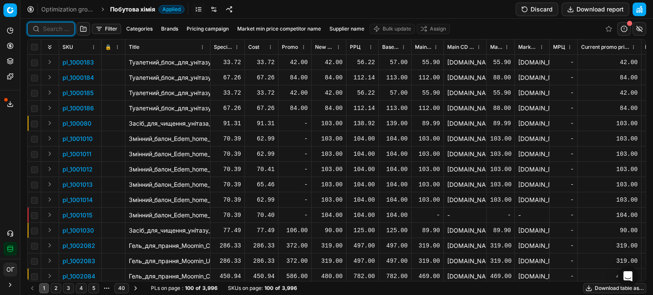
click at [46, 31] on input at bounding box center [56, 29] width 26 height 9
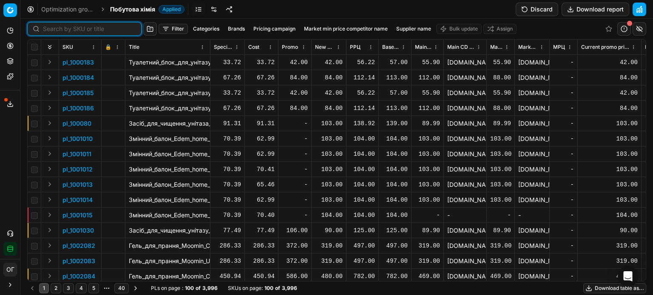
paste input "666659"
type input "666659"
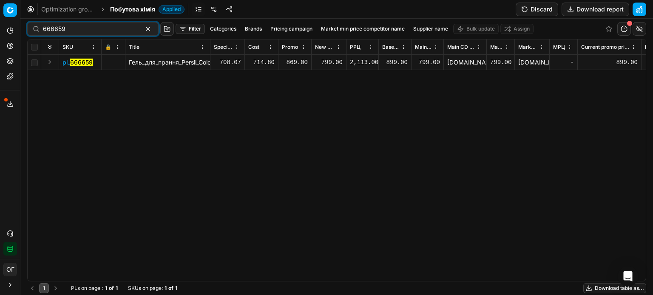
drag, startPoint x: 50, startPoint y: 61, endPoint x: 56, endPoint y: 61, distance: 6.4
click at [50, 61] on button "Expand" at bounding box center [50, 62] width 10 height 10
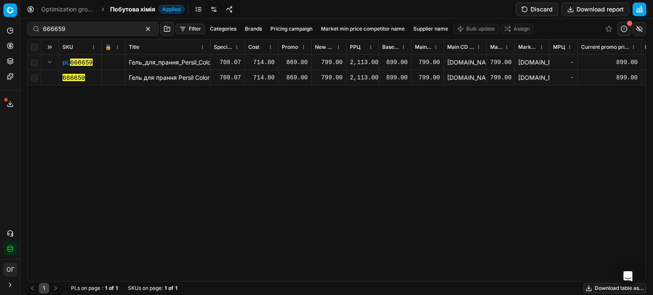
click at [82, 75] on mark "666659" at bounding box center [73, 77] width 23 height 7
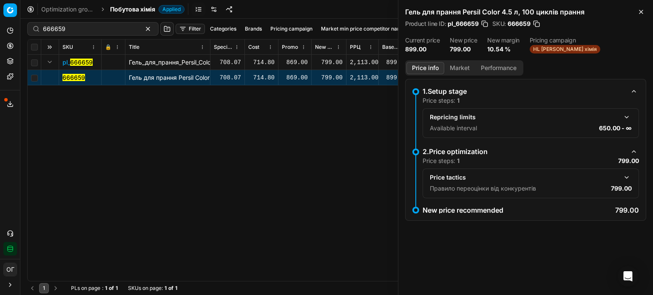
click at [457, 69] on button "Market" at bounding box center [459, 68] width 31 height 12
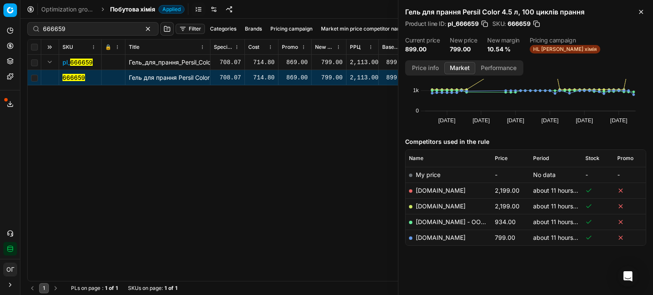
scroll to position [51, 0]
click at [498, 157] on span "Price" at bounding box center [501, 157] width 13 height 7
click at [423, 176] on link "[DOMAIN_NAME]" at bounding box center [441, 173] width 50 height 7
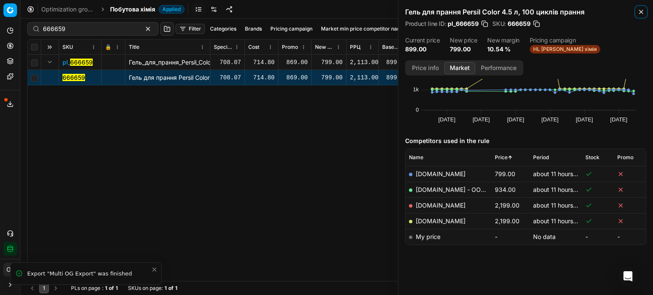
click at [640, 13] on icon "button" at bounding box center [640, 11] width 3 height 3
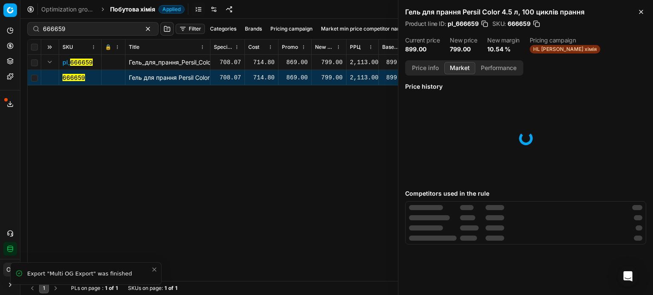
scroll to position [0, 0]
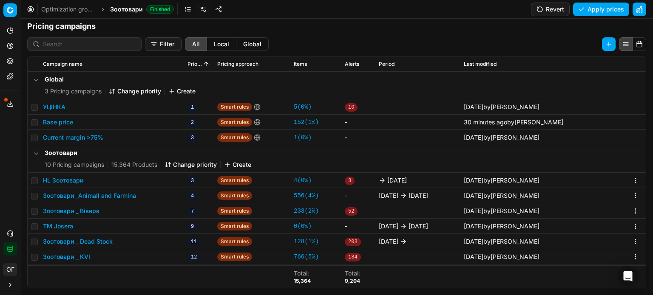
scroll to position [60, 0]
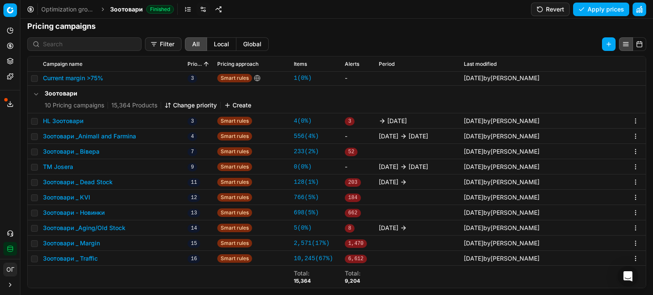
click at [80, 217] on td "Зоотовари - Новинки" at bounding box center [112, 212] width 145 height 15
click at [82, 214] on button "Зоотовари - Новинки" at bounding box center [74, 213] width 62 height 9
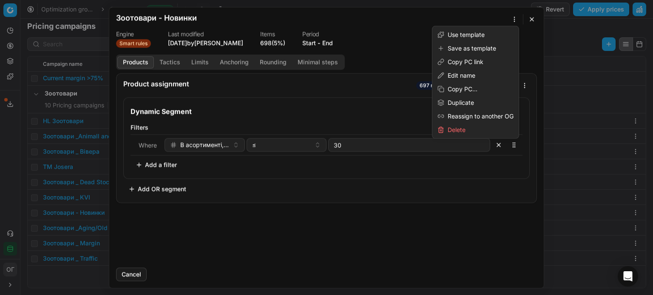
click at [514, 21] on div "We are saving PC settings. Please wait, it should take a few minutes Зоотовари …" at bounding box center [326, 147] width 653 height 295
click at [470, 100] on div "Duplicate" at bounding box center [475, 103] width 83 height 14
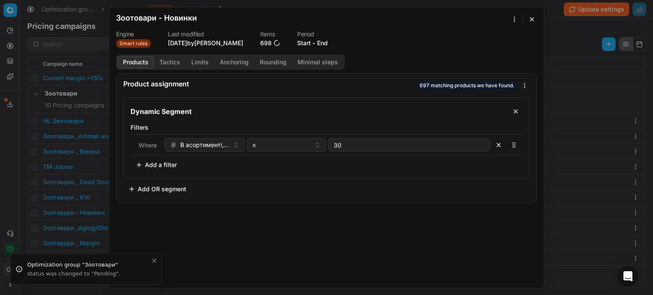
click at [533, 19] on button "button" at bounding box center [532, 19] width 10 height 10
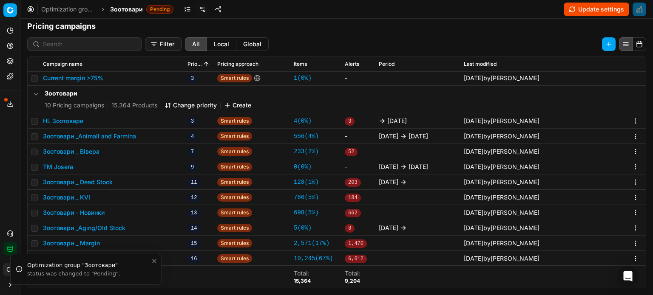
click at [156, 258] on icon "Close toast" at bounding box center [154, 261] width 7 height 7
click at [585, 11] on button "Update settings" at bounding box center [596, 10] width 65 height 14
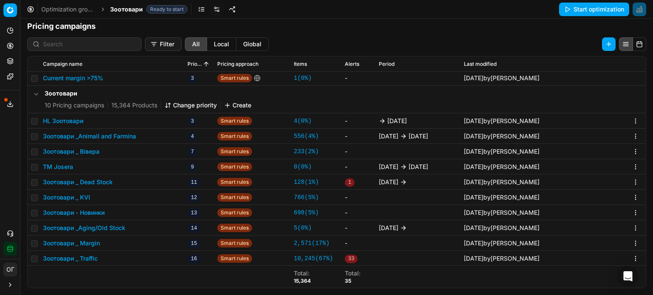
click at [88, 216] on button "Зоотовари - Новинки" at bounding box center [74, 213] width 62 height 9
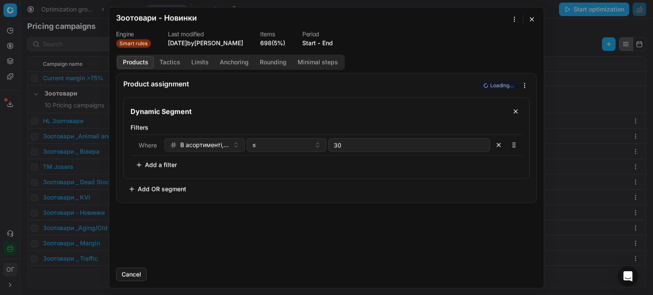
click at [514, 22] on div "We are saving PC settings. Please wait, it should take a few minutes Зоотовари …" at bounding box center [326, 147] width 653 height 295
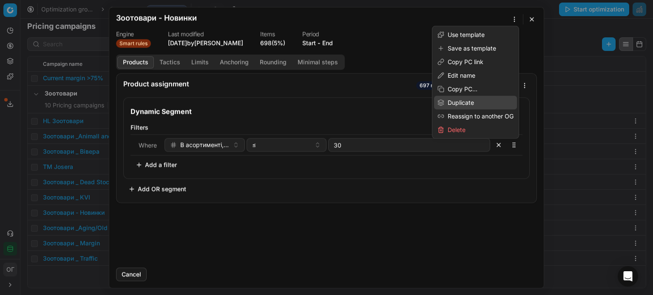
click at [464, 103] on div "Duplicate" at bounding box center [475, 103] width 83 height 14
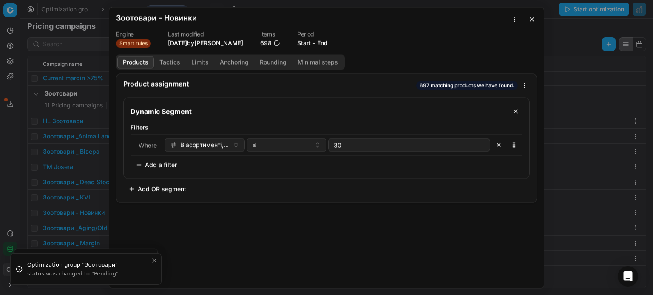
click at [534, 19] on button "button" at bounding box center [532, 19] width 10 height 10
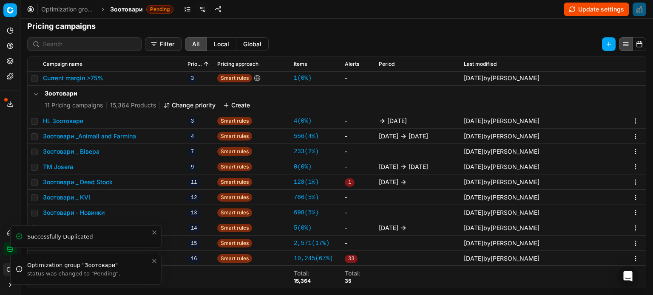
click at [153, 263] on icon "Close toast" at bounding box center [154, 261] width 7 height 7
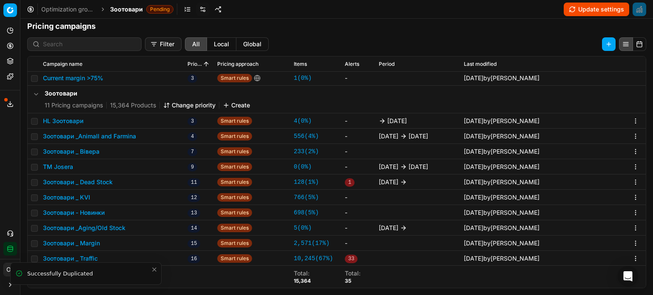
click at [155, 270] on icon "Close toast" at bounding box center [154, 269] width 3 height 3
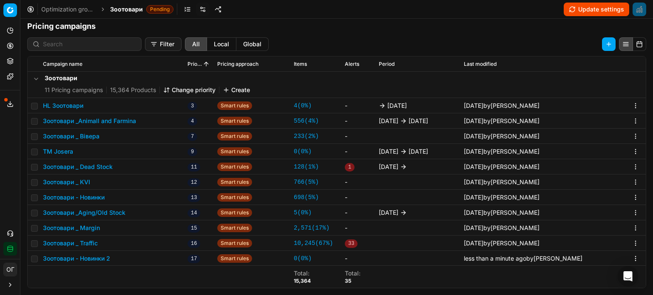
click at [99, 261] on button "Зоотовари - Новинки 2" at bounding box center [76, 259] width 67 height 9
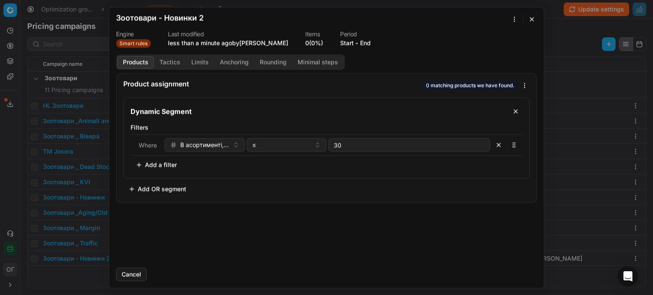
click at [143, 145] on span "Where" at bounding box center [148, 145] width 18 height 7
click at [163, 168] on button "Add a filter" at bounding box center [156, 165] width 51 height 14
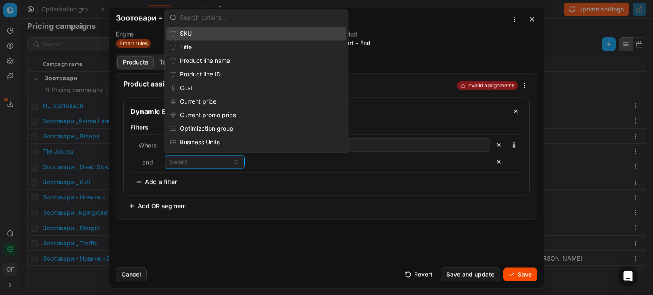
click at [196, 37] on div "SKU" at bounding box center [256, 34] width 180 height 14
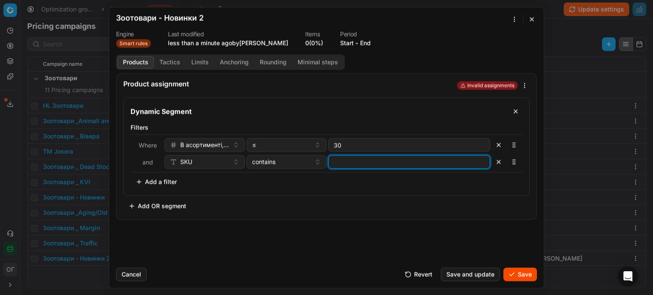
click at [338, 162] on input at bounding box center [409, 162] width 154 height 13
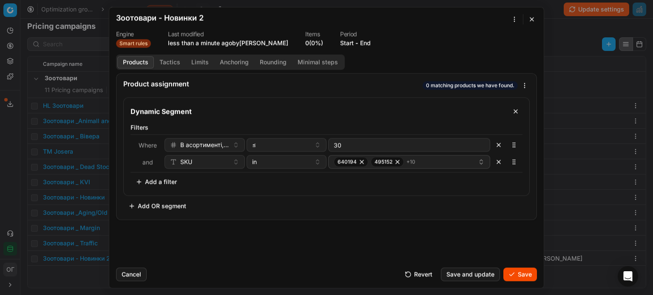
click at [497, 146] on button "button" at bounding box center [499, 145] width 14 height 14
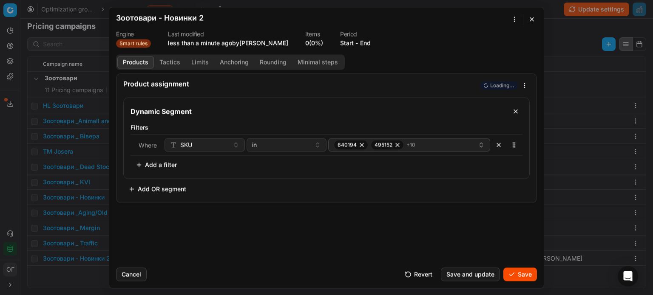
click at [514, 20] on div "We are saving PC settings. Please wait, it should take a few minutes Зоотовари …" at bounding box center [326, 147] width 653 height 295
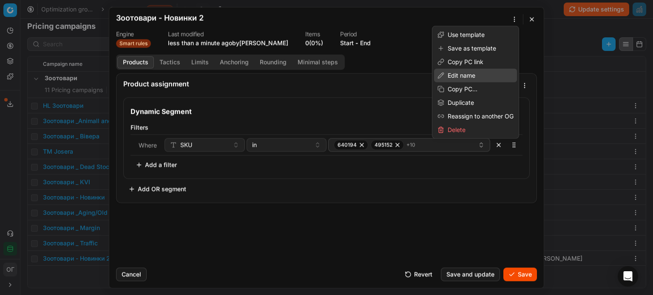
click at [463, 72] on div "Edit name" at bounding box center [475, 76] width 83 height 14
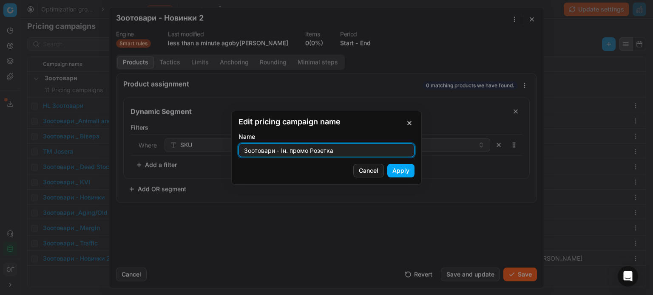
type input "Зоотовари - Ін. промо Розетка"
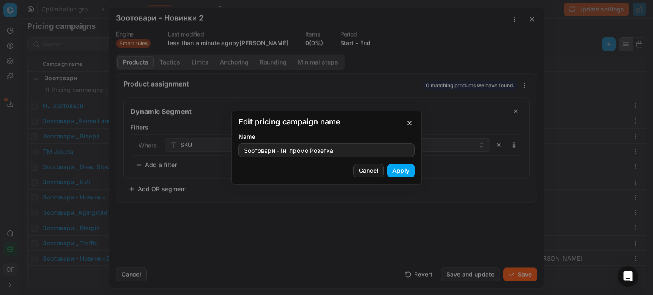
click at [402, 169] on button "Apply" at bounding box center [400, 171] width 27 height 14
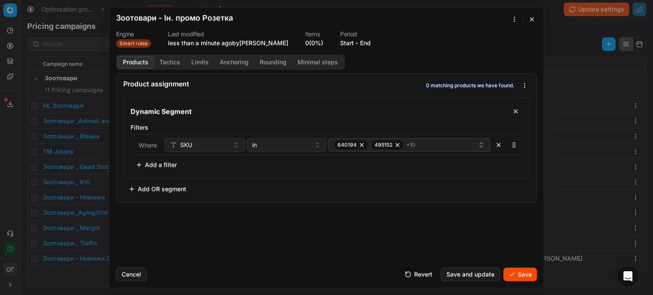
click at [523, 276] on button "Save" at bounding box center [520, 275] width 34 height 14
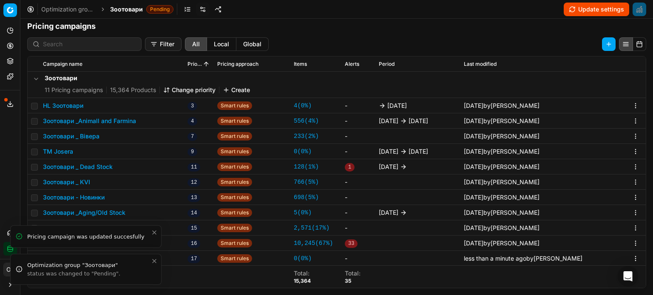
click at [153, 261] on icon "Close toast" at bounding box center [154, 261] width 7 height 7
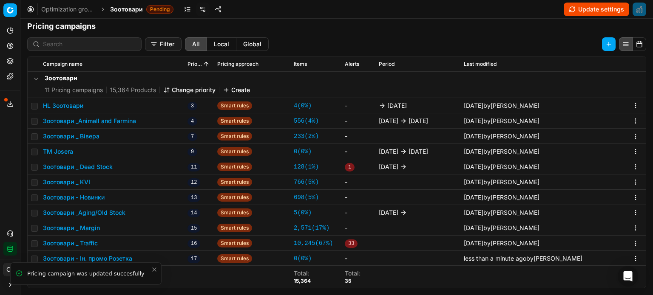
click at [155, 270] on icon "Close toast" at bounding box center [154, 269] width 3 height 3
click at [193, 89] on button "Change priority" at bounding box center [189, 90] width 52 height 9
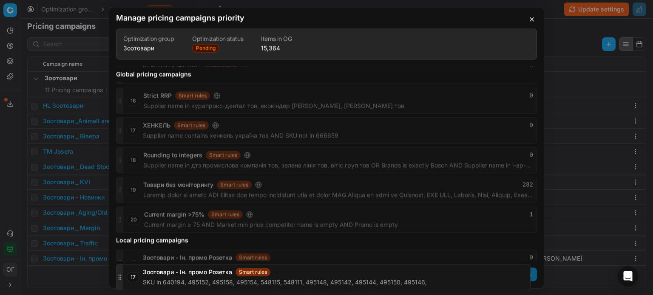
scroll to position [299, 0]
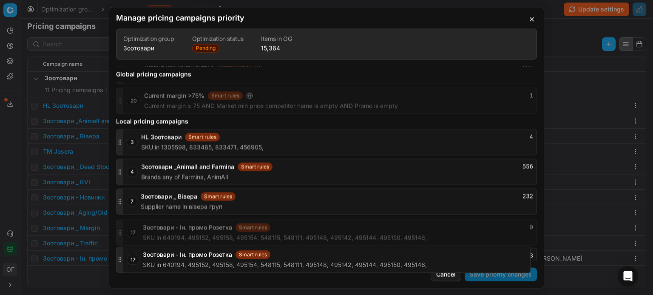
drag, startPoint x: 120, startPoint y: 250, endPoint x: 149, endPoint y: 261, distance: 30.9
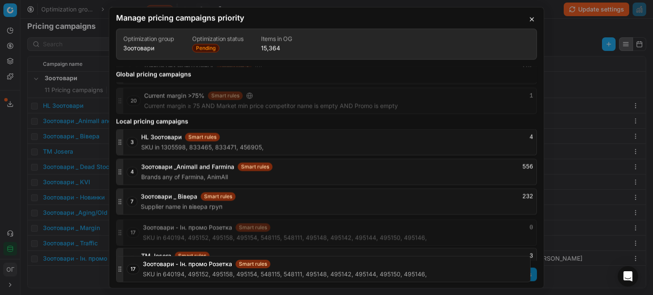
click at [149, 261] on form "Manage pricing campaigns priority Optimization group Зоотовари Optimization sta…" at bounding box center [326, 147] width 434 height 267
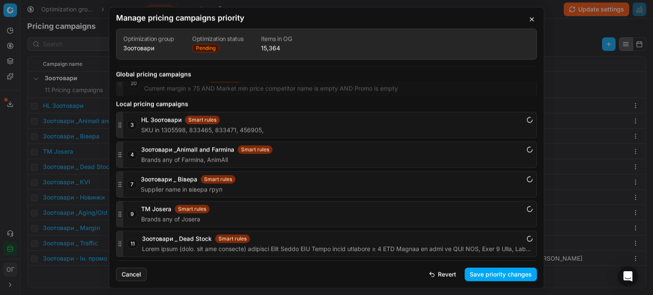
scroll to position [500, 0]
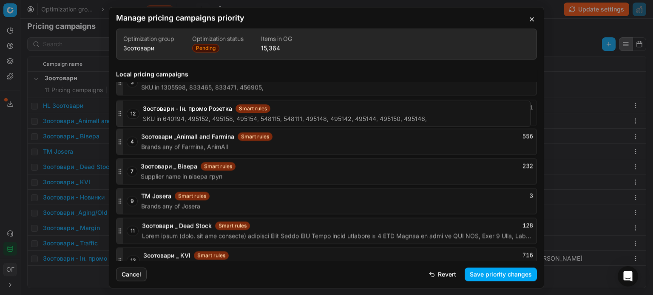
drag, startPoint x: 119, startPoint y: 228, endPoint x: 129, endPoint y: 114, distance: 114.4
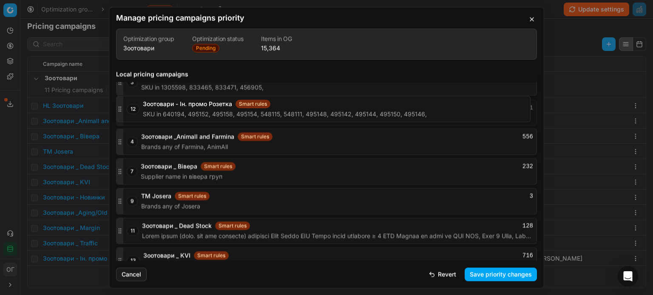
click at [129, 114] on div "12 Зоотовари - Ін. промо Розетка Smart rules 11 SKU in 640194, 495152, 495158, …" at bounding box center [326, 113] width 421 height 26
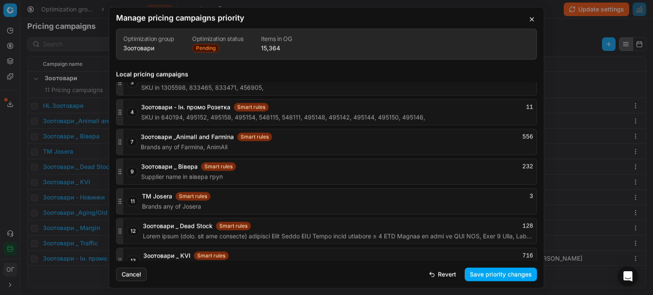
scroll to position [458, 0]
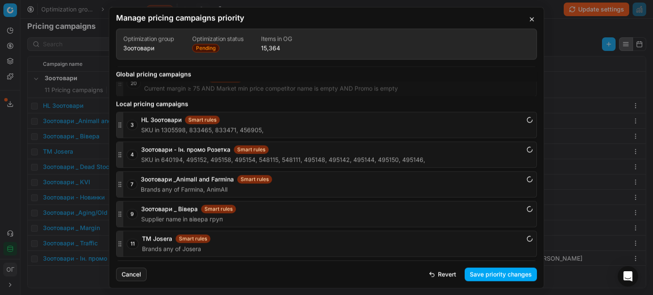
click at [502, 277] on button "Save priority changes" at bounding box center [501, 275] width 72 height 14
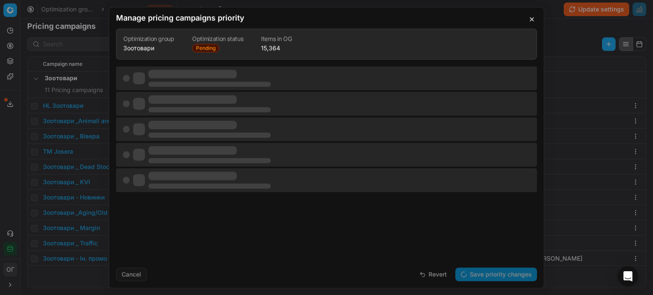
scroll to position [0, 0]
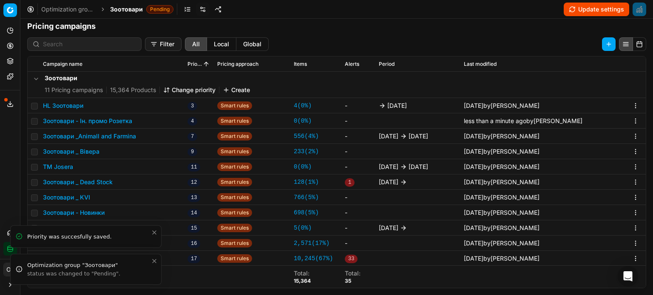
click at [155, 261] on icon "Close toast" at bounding box center [154, 261] width 7 height 7
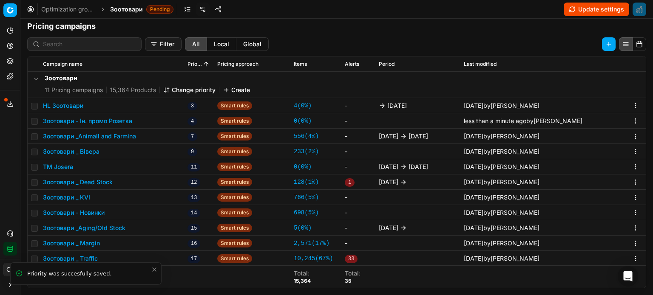
click at [156, 270] on icon "Close toast" at bounding box center [154, 270] width 7 height 7
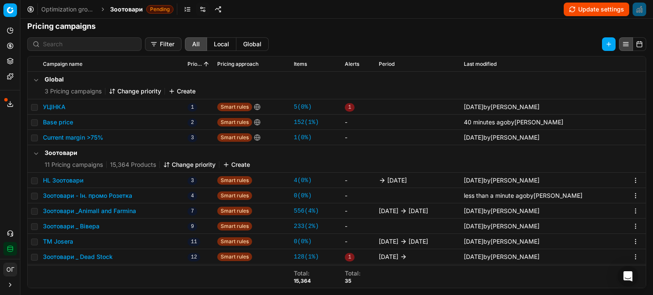
click at [114, 199] on button "Зоотовари - Ін. промо Розетка" at bounding box center [87, 196] width 89 height 9
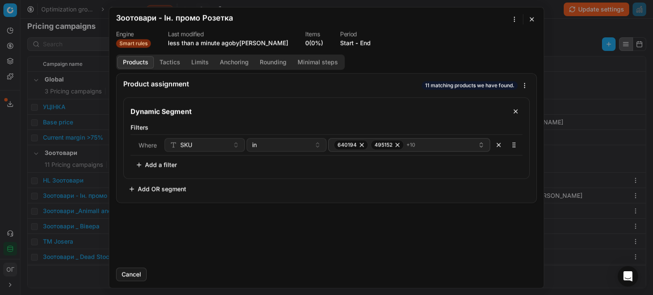
click at [173, 60] on button "Tactics" at bounding box center [170, 62] width 32 height 12
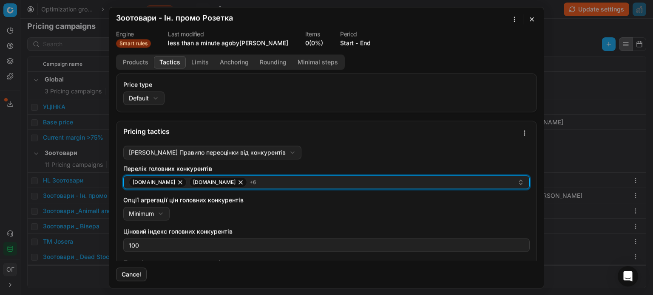
click at [320, 185] on div "e-zoo.com.ua epicentrk.ua + 6" at bounding box center [323, 182] width 389 height 10
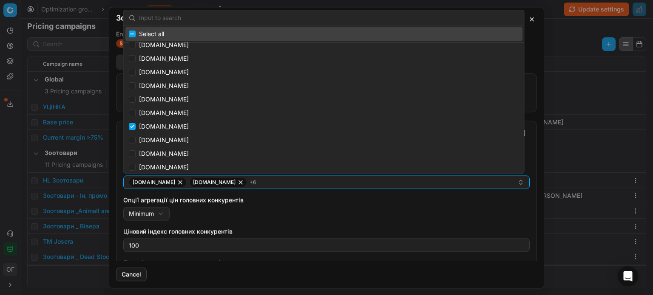
scroll to position [894, 0]
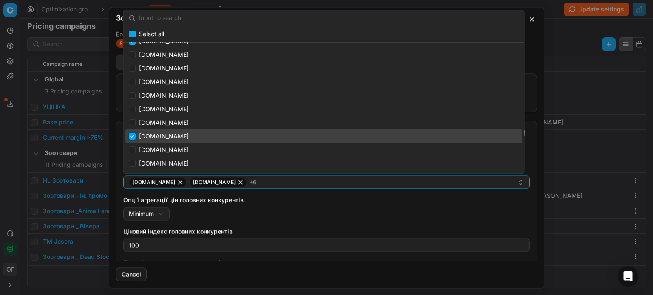
click at [133, 136] on input "Suggestions" at bounding box center [132, 136] width 7 height 7
checkbox input "false"
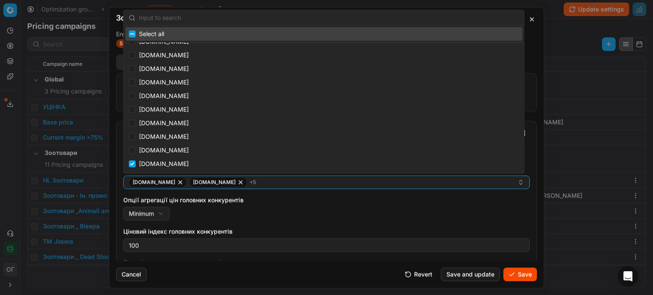
scroll to position [767, 0]
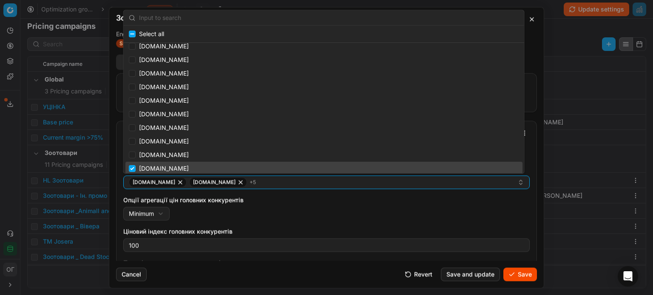
click at [468, 220] on div "Опції агрегації цін головних конкурентів Minimum Minimum Average" at bounding box center [326, 208] width 406 height 25
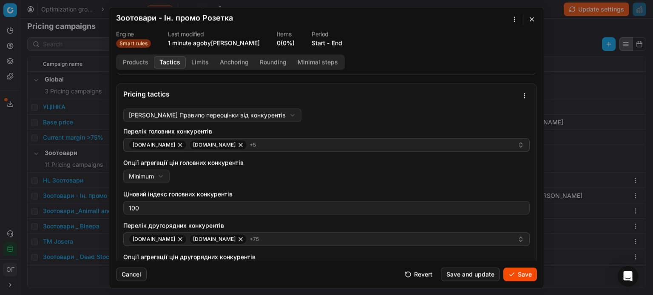
scroll to position [85, 0]
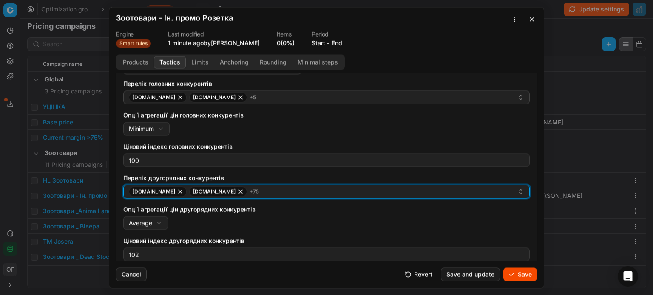
click at [240, 196] on div "add.ua alcomag.ua + 75" at bounding box center [323, 192] width 389 height 10
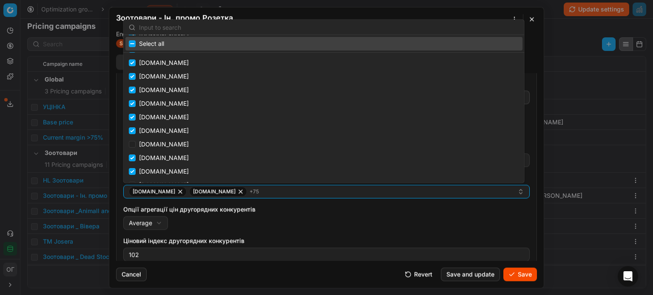
scroll to position [894, 0]
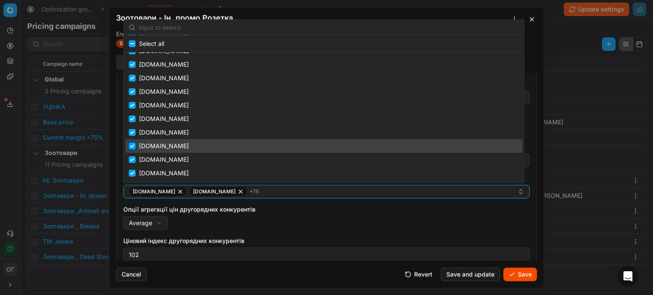
click at [129, 147] on input "Suggestions" at bounding box center [132, 146] width 7 height 7
checkbox input "false"
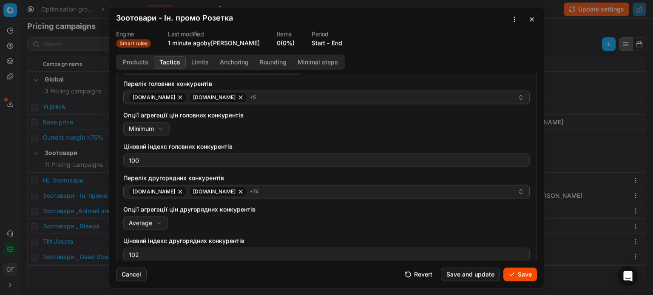
click at [344, 222] on div "Опції агрегації цін другорядних конкурентів Average Minimum Average" at bounding box center [326, 217] width 406 height 25
click at [522, 279] on button "Save" at bounding box center [520, 275] width 34 height 14
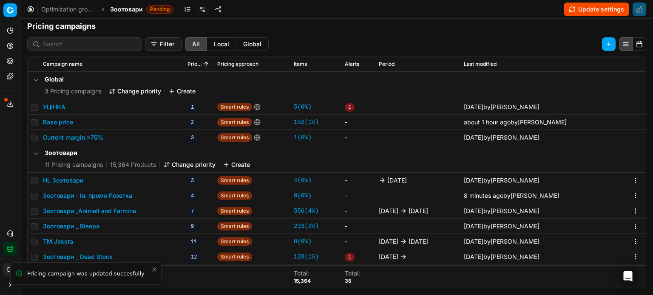
scroll to position [75, 0]
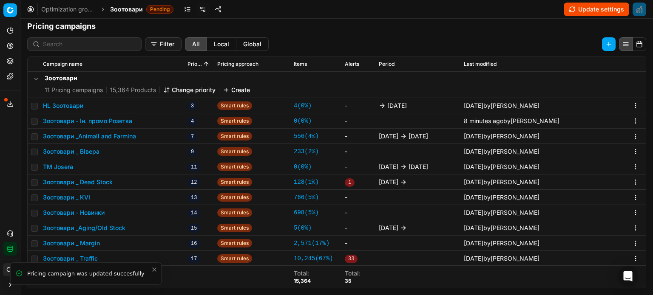
click at [154, 269] on icon "Close toast" at bounding box center [154, 270] width 7 height 7
click at [588, 7] on button "Update settings" at bounding box center [596, 10] width 65 height 14
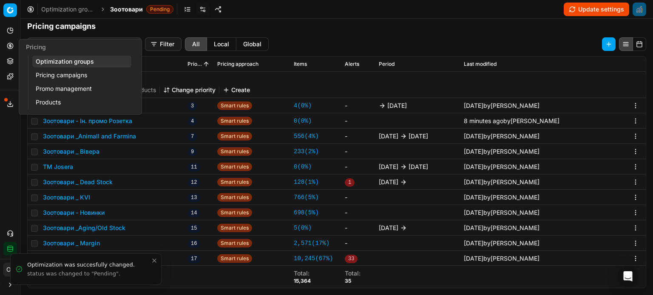
click at [7, 45] on circle at bounding box center [10, 46] width 6 height 6
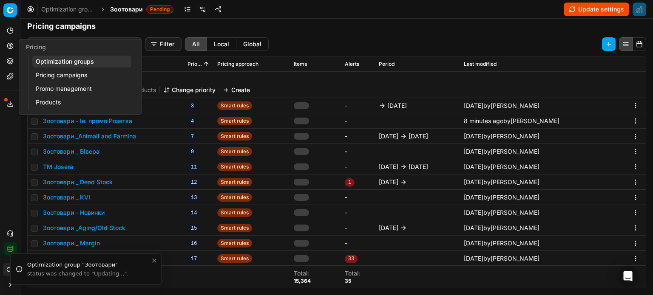
drag, startPoint x: 46, startPoint y: 60, endPoint x: 91, endPoint y: 42, distance: 48.2
click at [46, 60] on link "Optimization groups" at bounding box center [81, 62] width 99 height 12
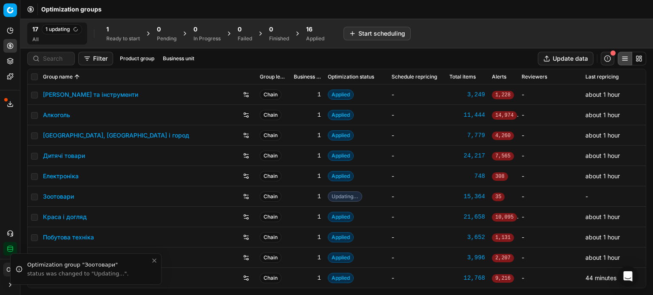
click at [131, 39] on div "Ready to start" at bounding box center [123, 38] width 34 height 7
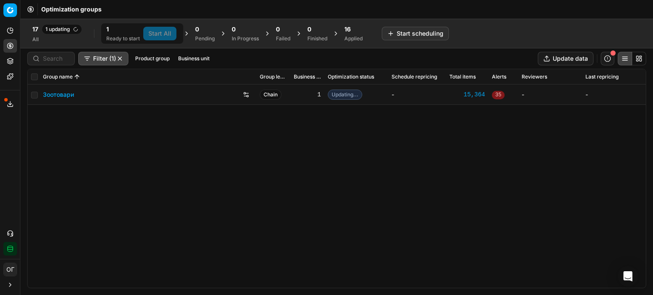
click at [64, 98] on link "Зоотовари" at bounding box center [58, 95] width 31 height 9
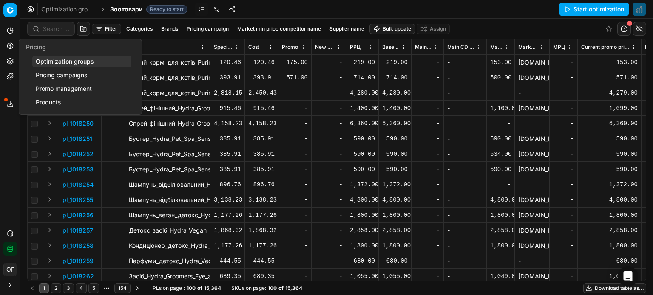
click at [14, 45] on button "Pricing" at bounding box center [10, 46] width 14 height 14
click at [47, 68] on ul "Optimization groups Pricing campaigns Promo management Products" at bounding box center [82, 82] width 108 height 54
click at [48, 62] on link "Optimization groups" at bounding box center [81, 62] width 99 height 12
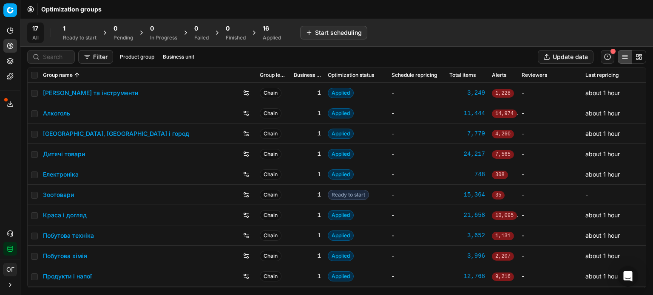
click at [74, 37] on div "Ready to start" at bounding box center [80, 37] width 34 height 7
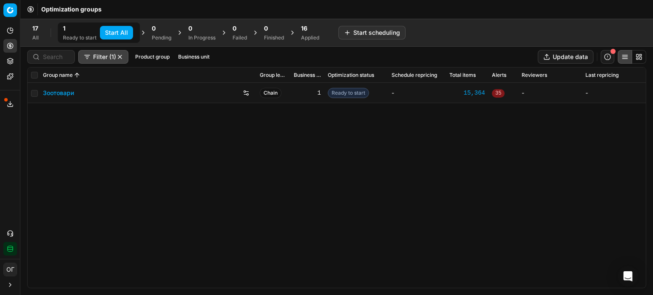
click at [60, 92] on link "Зоотовари" at bounding box center [58, 93] width 31 height 9
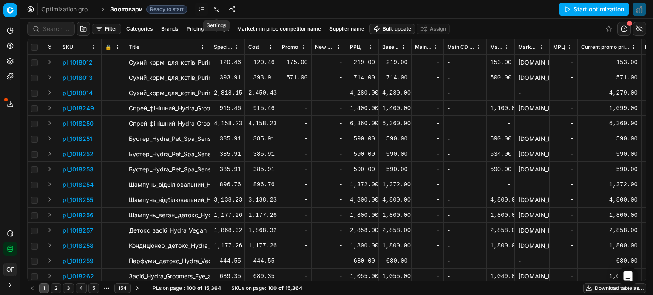
click at [218, 11] on link at bounding box center [217, 10] width 14 height 14
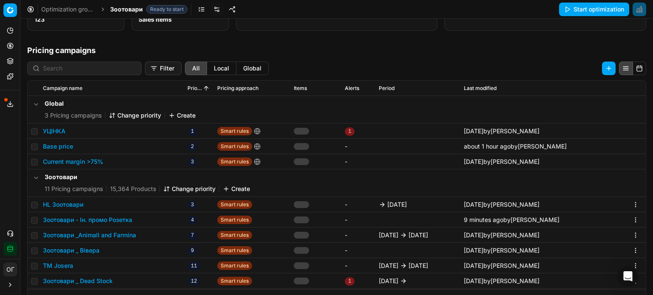
scroll to position [131, 0]
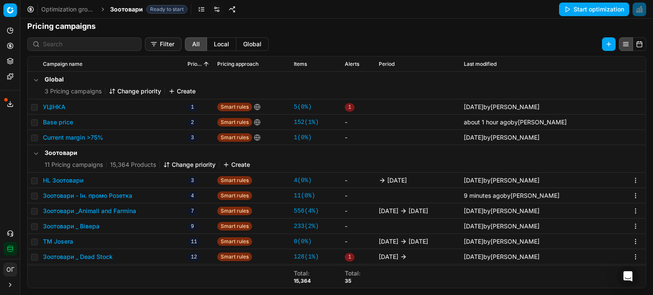
click at [96, 190] on td "Зоотовари - Ін. промо Розетка" at bounding box center [112, 195] width 145 height 15
click at [100, 195] on button "Зоотовари - Ін. промо Розетка" at bounding box center [87, 196] width 89 height 9
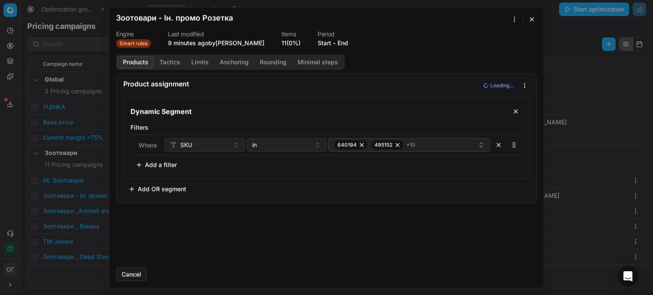
click at [341, 45] on button "End" at bounding box center [343, 43] width 11 height 9
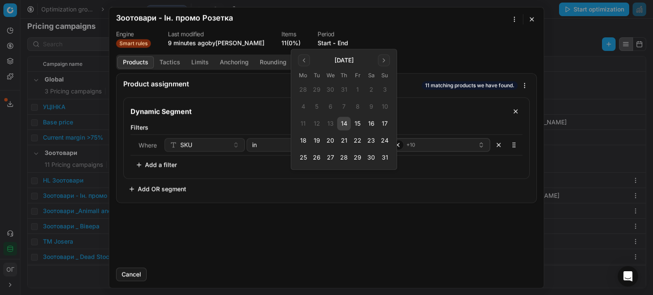
click at [329, 144] on button "20" at bounding box center [331, 141] width 14 height 14
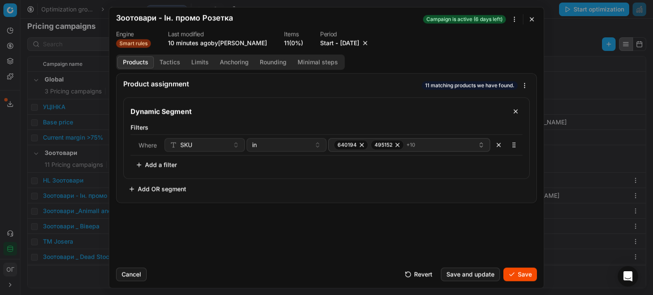
click at [520, 273] on button "Save" at bounding box center [520, 275] width 34 height 14
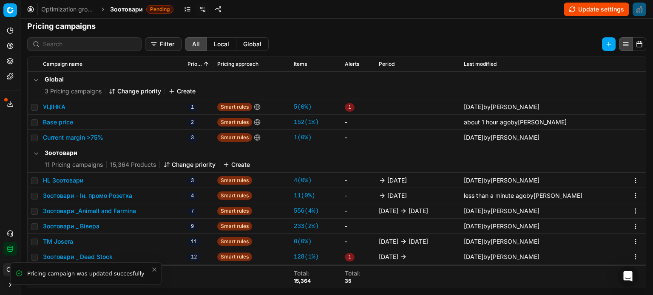
click at [590, 6] on button "Update settings" at bounding box center [596, 10] width 65 height 14
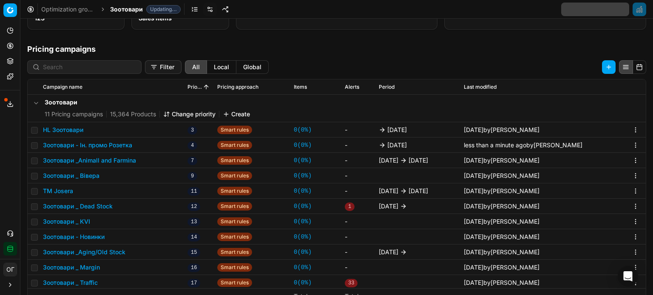
click at [15, 44] on button "Pricing" at bounding box center [10, 46] width 14 height 14
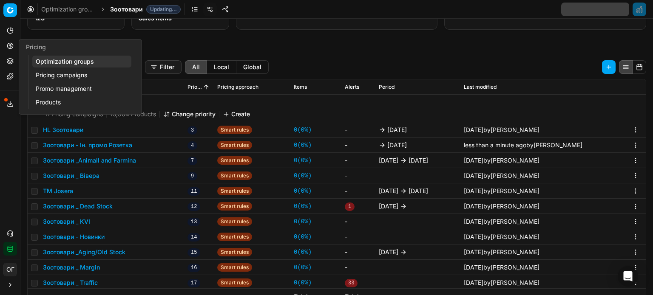
click at [49, 64] on link "Optimization groups" at bounding box center [81, 62] width 99 height 12
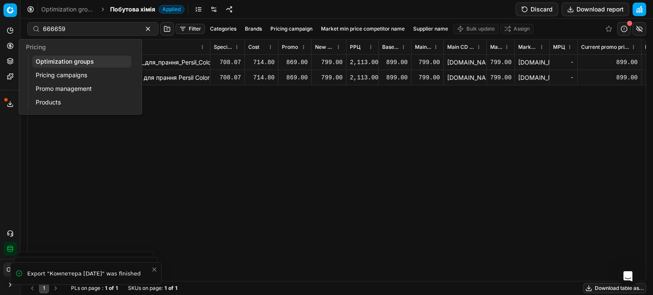
click at [5, 47] on button "Pricing" at bounding box center [10, 46] width 14 height 14
